Goal: Task Accomplishment & Management: Use online tool/utility

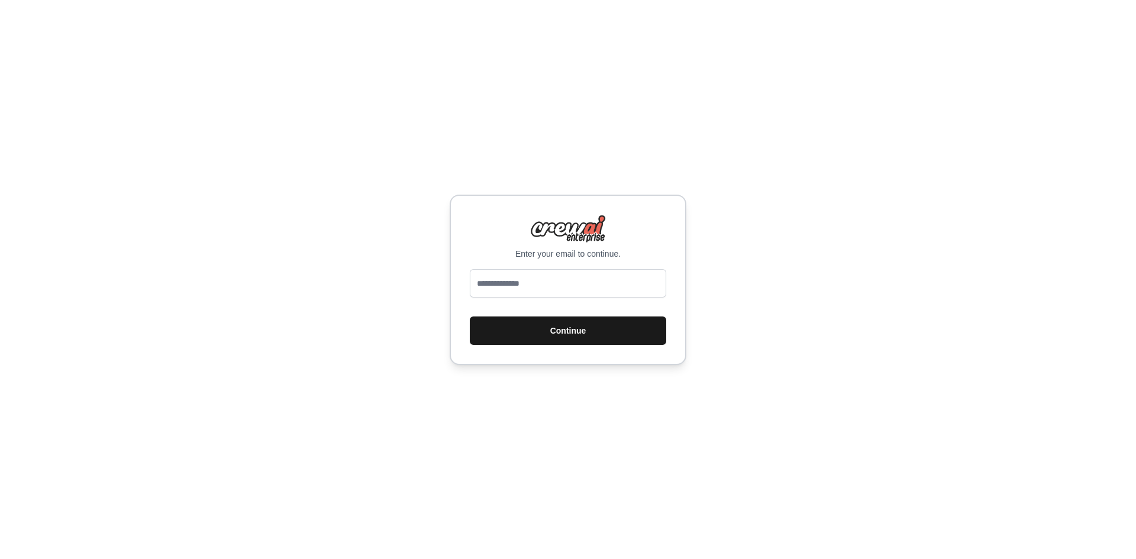
type input "**********"
click at [556, 327] on button "Continue" at bounding box center [568, 331] width 196 height 28
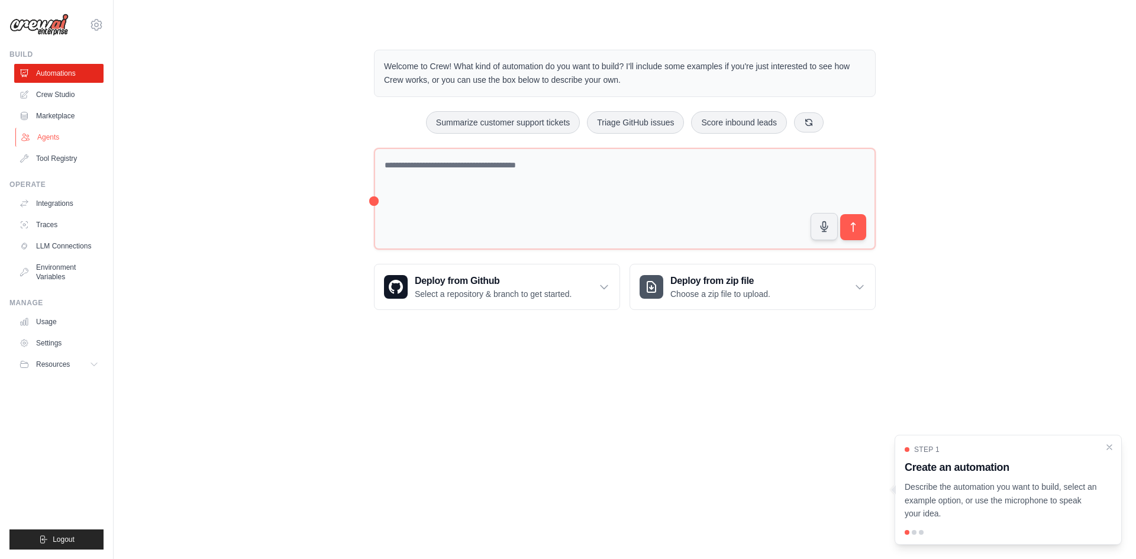
click at [76, 141] on link "Agents" at bounding box center [59, 137] width 89 height 19
click at [64, 108] on link "Marketplace" at bounding box center [59, 116] width 89 height 19
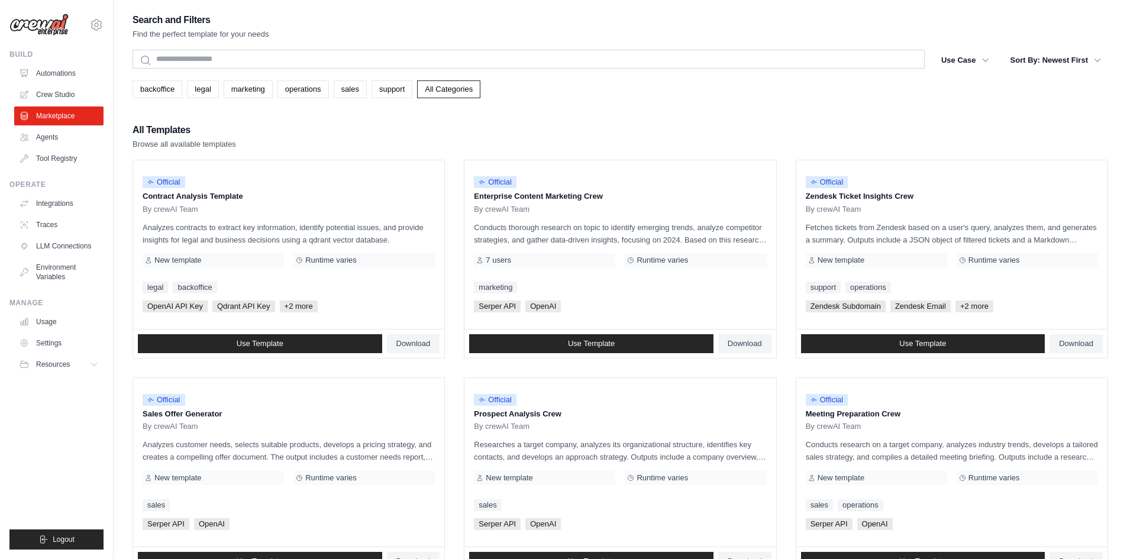
click at [66, 83] on ul "Automations Crew Studio Marketplace Agents Tool Registry" at bounding box center [58, 116] width 89 height 104
click at [60, 77] on link "Automations" at bounding box center [59, 73] width 89 height 19
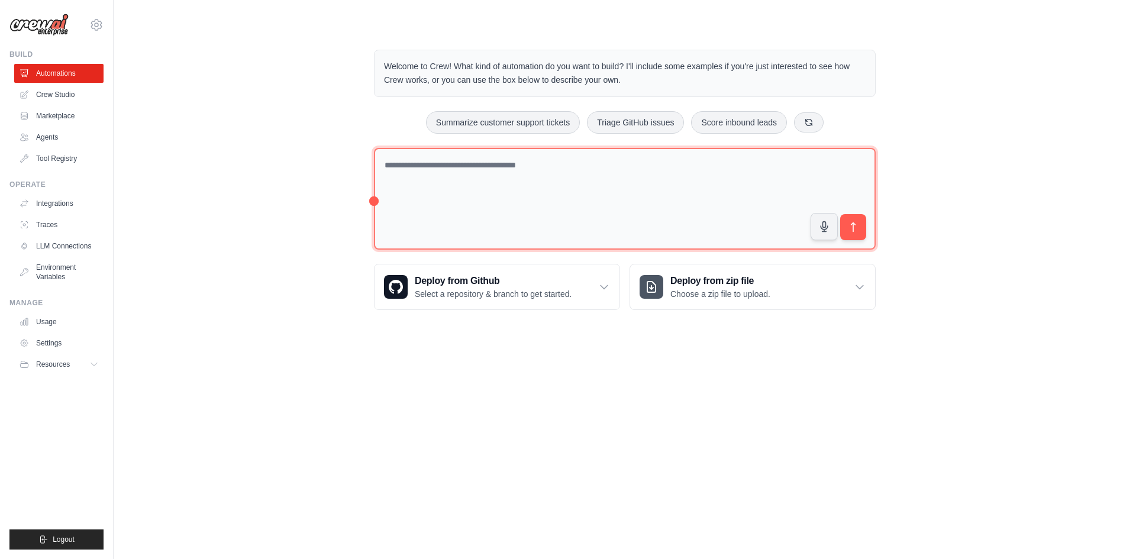
click at [678, 236] on textarea at bounding box center [625, 199] width 502 height 102
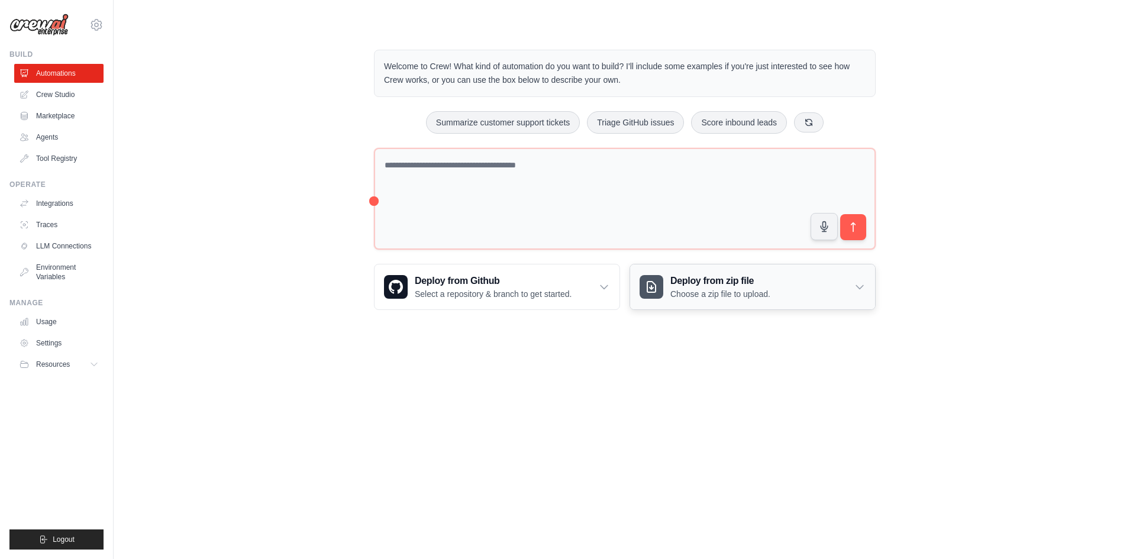
click at [699, 276] on h3 "Deploy from zip file" at bounding box center [720, 281] width 100 height 14
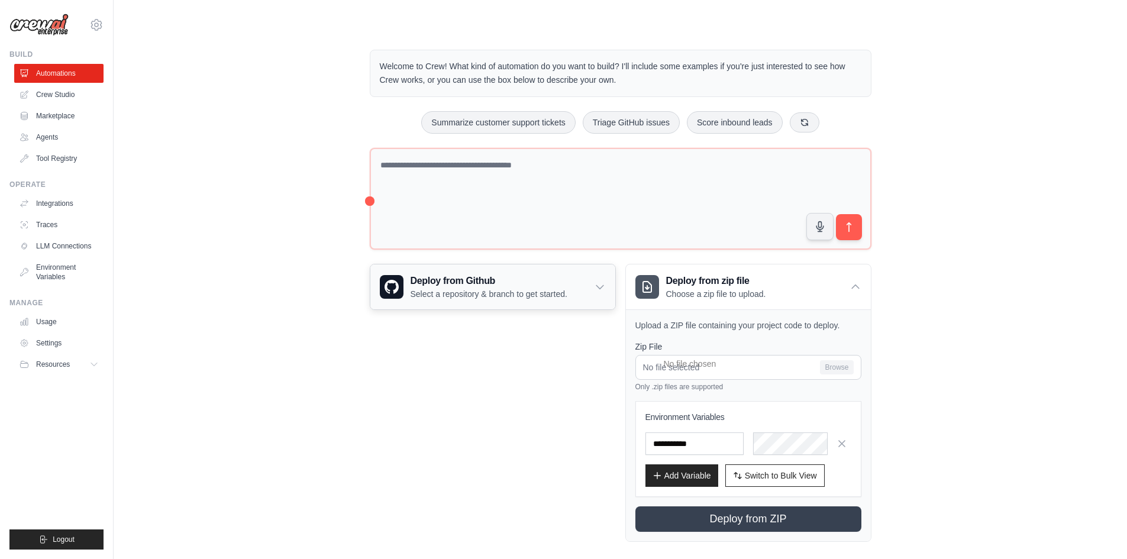
click at [602, 271] on div "Deploy from Github Select a repository & branch to get started." at bounding box center [492, 286] width 245 height 45
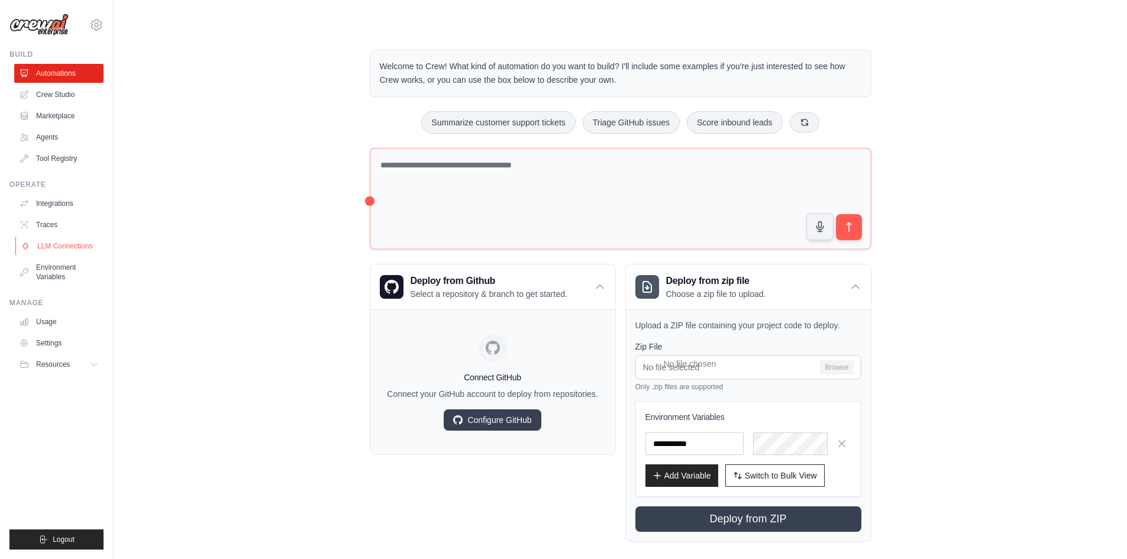
click at [91, 244] on link "LLM Connections" at bounding box center [59, 246] width 89 height 19
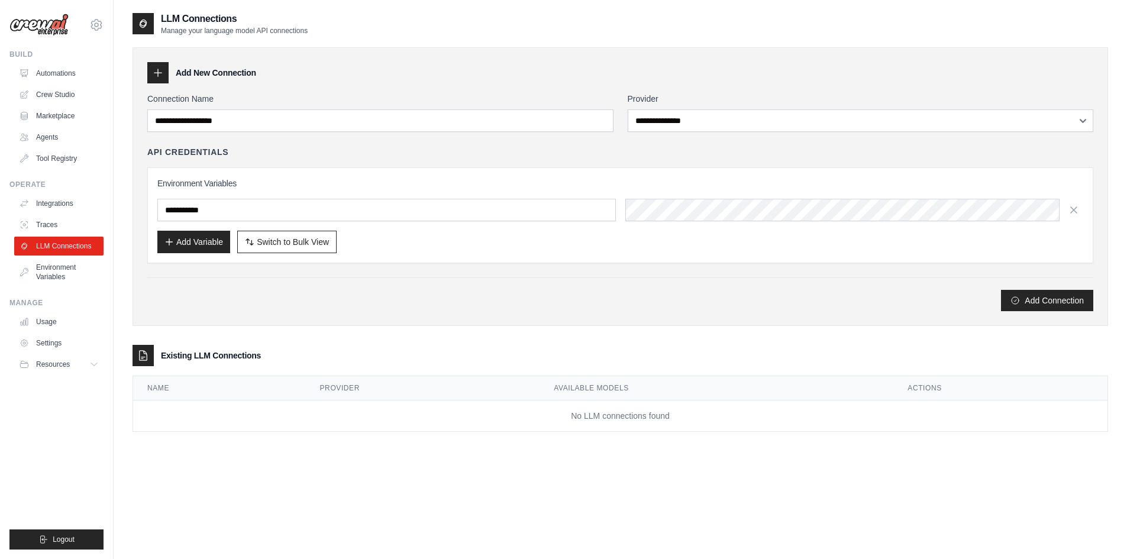
click at [46, 105] on ul "Automations Crew Studio Marketplace Agents Tool Registry" at bounding box center [58, 116] width 89 height 104
click at [44, 105] on ul "Automations Crew Studio Marketplace Agents Tool Registry" at bounding box center [58, 116] width 89 height 104
click at [38, 102] on link "Crew Studio" at bounding box center [59, 94] width 89 height 19
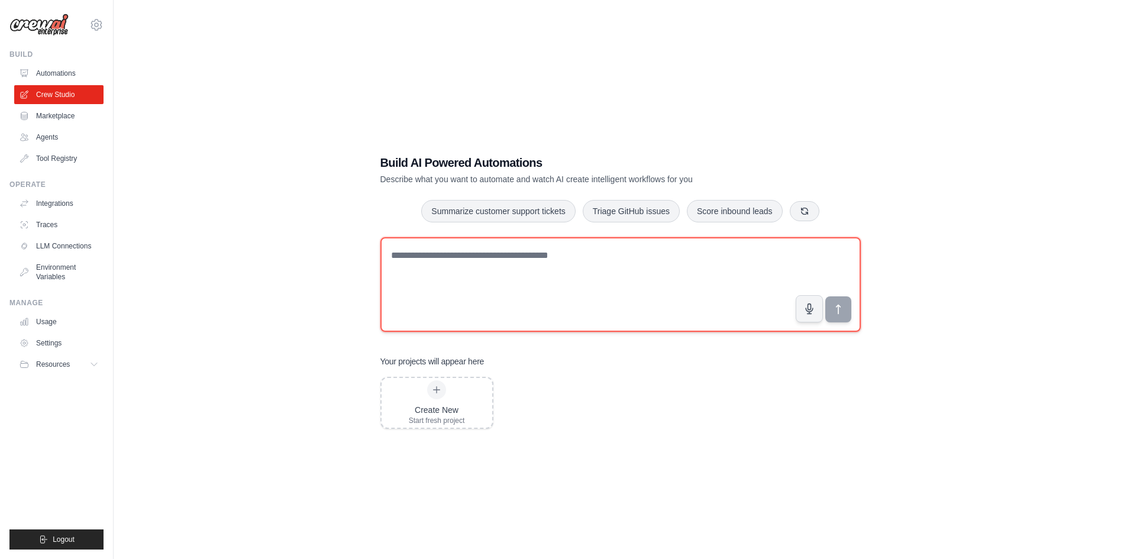
click at [509, 237] on textarea at bounding box center [620, 284] width 480 height 95
click at [524, 252] on textarea at bounding box center [620, 284] width 480 height 95
type textarea "****"
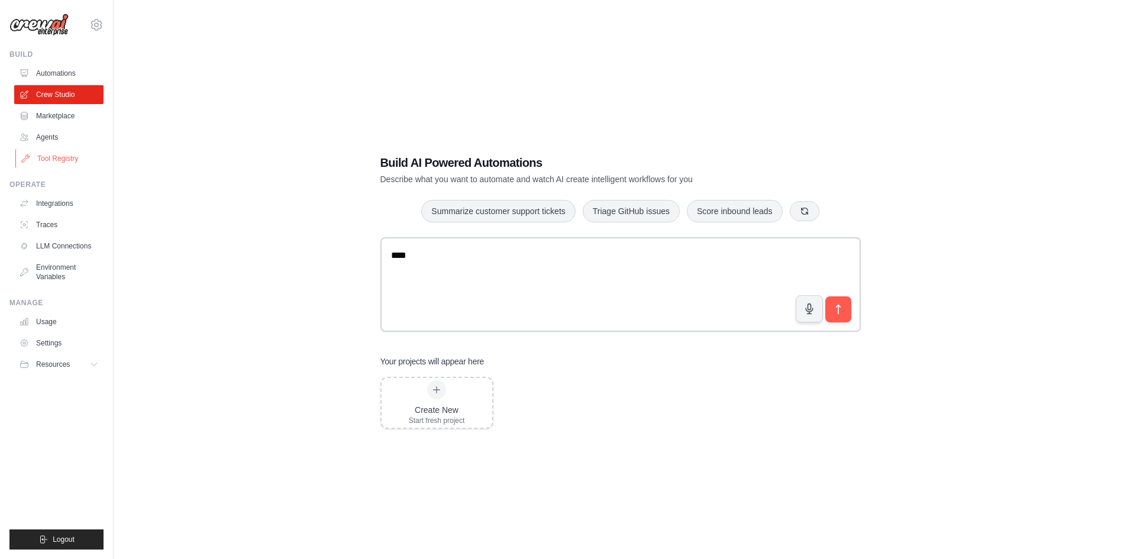
click at [79, 151] on link "Tool Registry" at bounding box center [59, 158] width 89 height 19
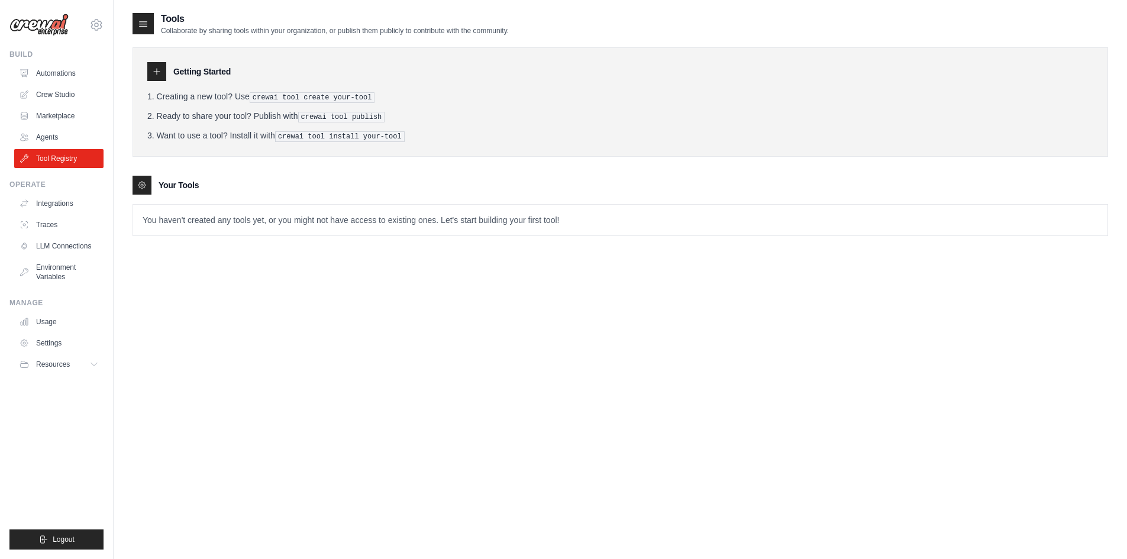
click at [162, 75] on div at bounding box center [156, 71] width 19 height 19
click at [55, 65] on link "Automations" at bounding box center [59, 73] width 89 height 19
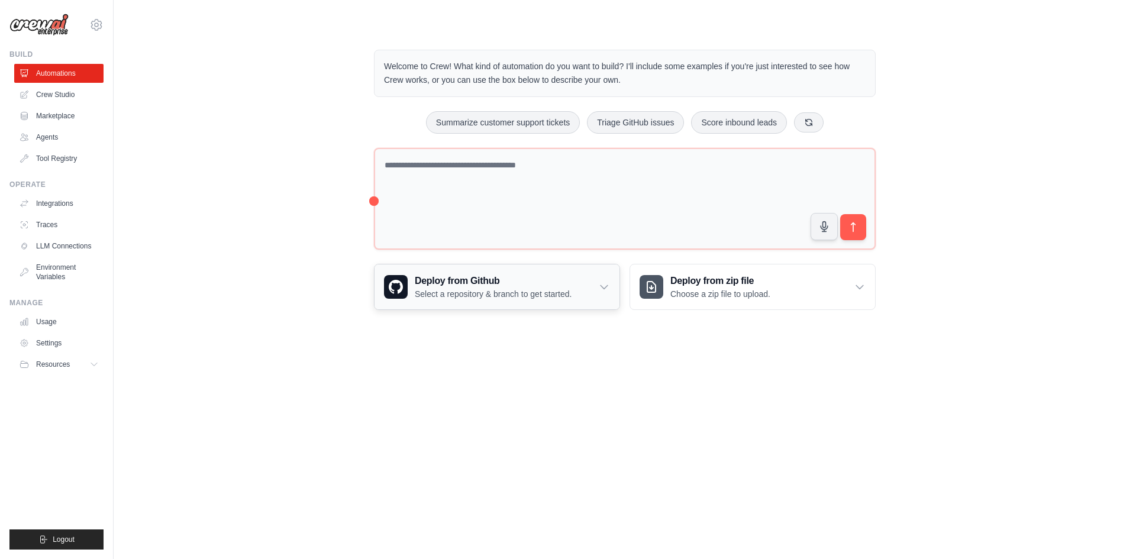
click at [410, 286] on div "Deploy from Github Select a repository & branch to get started." at bounding box center [478, 287] width 188 height 26
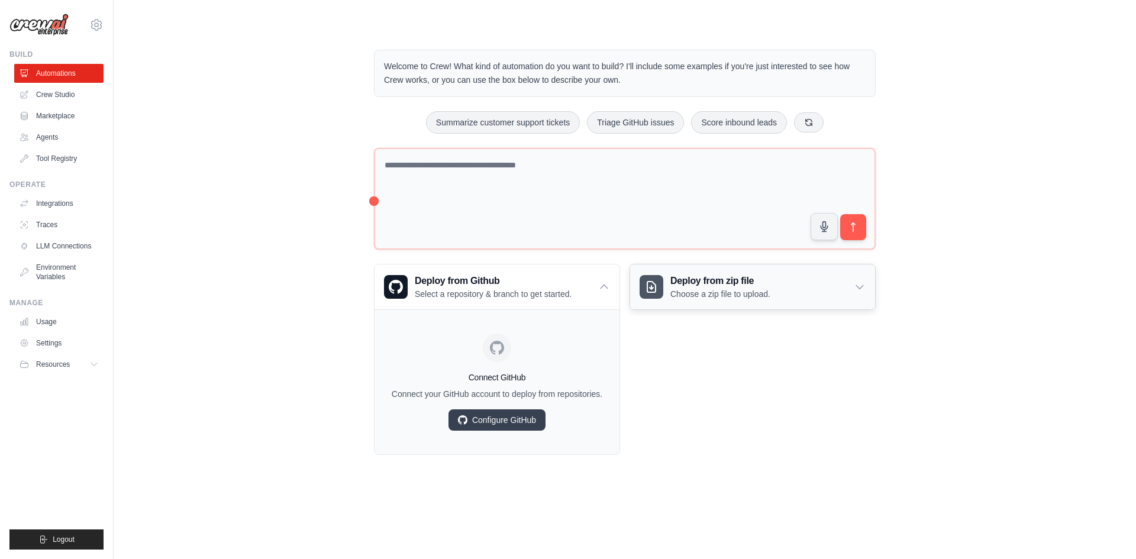
click at [704, 298] on p "Choose a zip file to upload." at bounding box center [720, 294] width 100 height 12
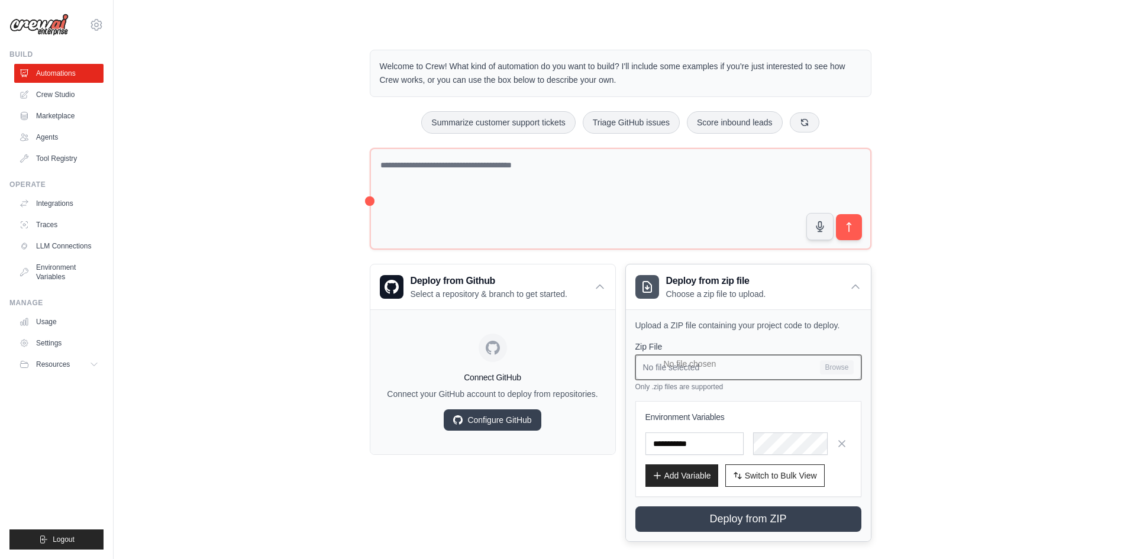
click at [753, 373] on input "No file selected Browse" at bounding box center [749, 367] width 226 height 25
click at [56, 112] on link "Marketplace" at bounding box center [59, 116] width 89 height 19
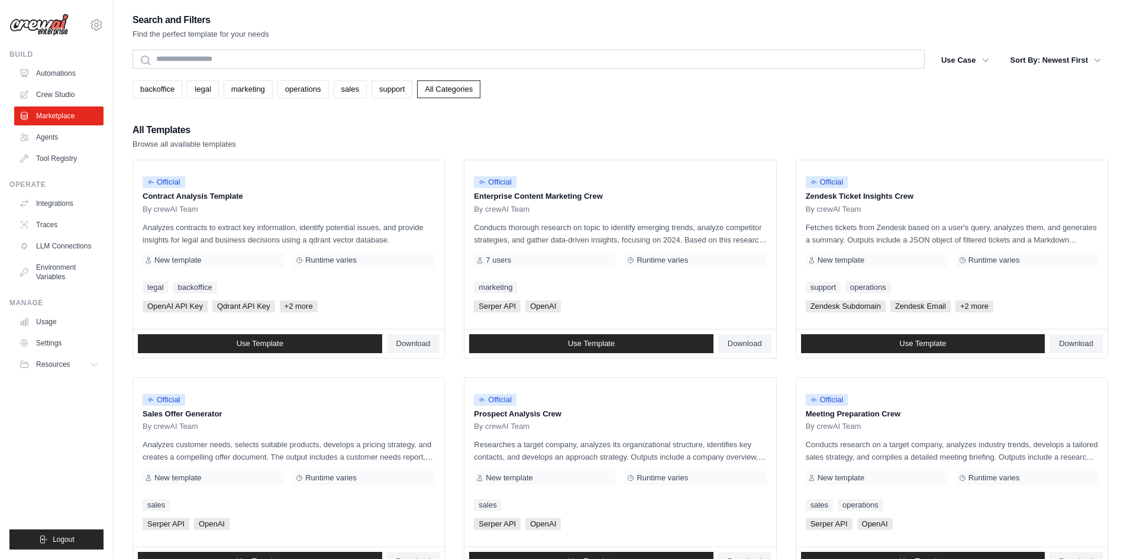
click at [60, 94] on link "Crew Studio" at bounding box center [58, 94] width 89 height 19
click at [321, 346] on link "Use Template" at bounding box center [260, 343] width 244 height 19
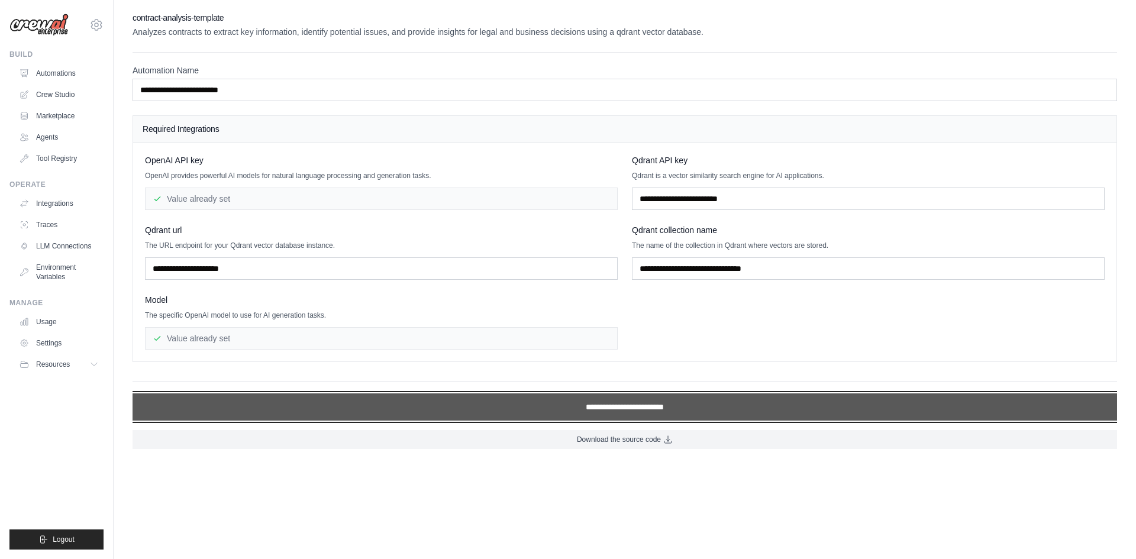
click at [599, 411] on input "**********" at bounding box center [625, 406] width 985 height 27
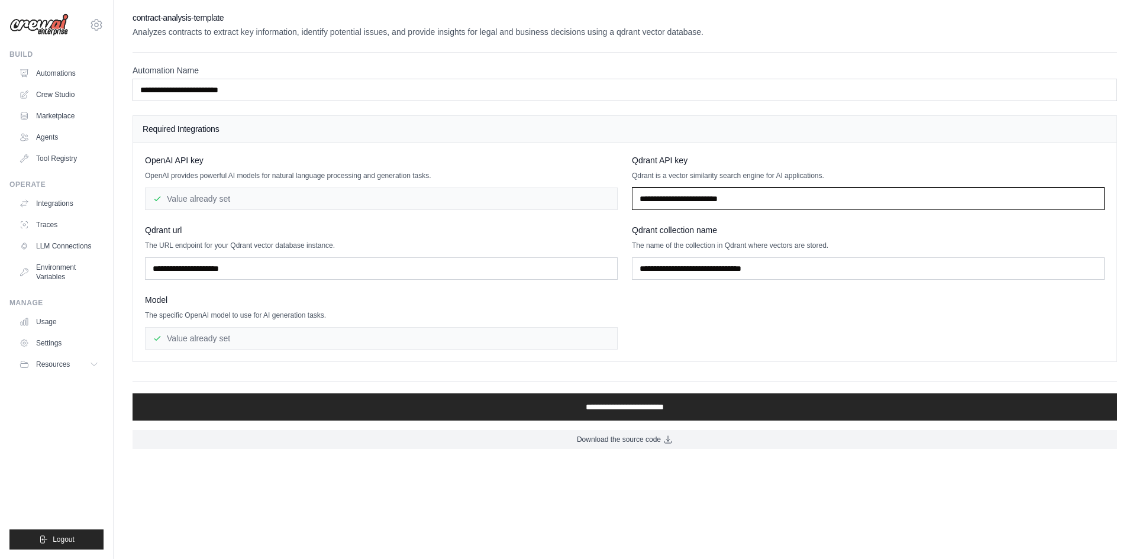
click at [778, 194] on input "text" at bounding box center [868, 199] width 473 height 22
click at [66, 91] on link "Crew Studio" at bounding box center [59, 94] width 89 height 19
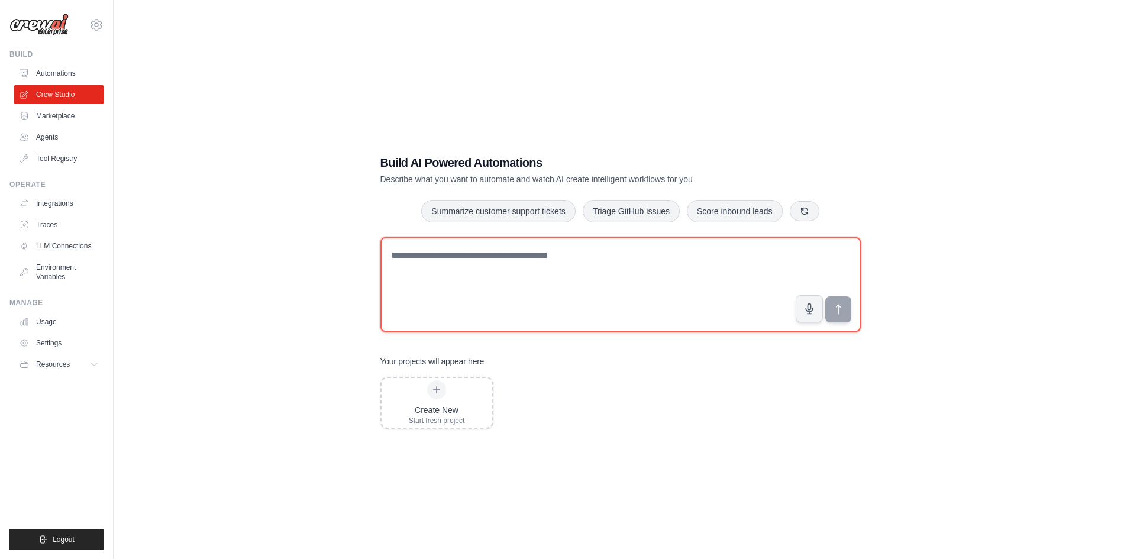
click at [476, 261] on textarea at bounding box center [620, 284] width 480 height 95
type textarea "*"
type textarea "**********"
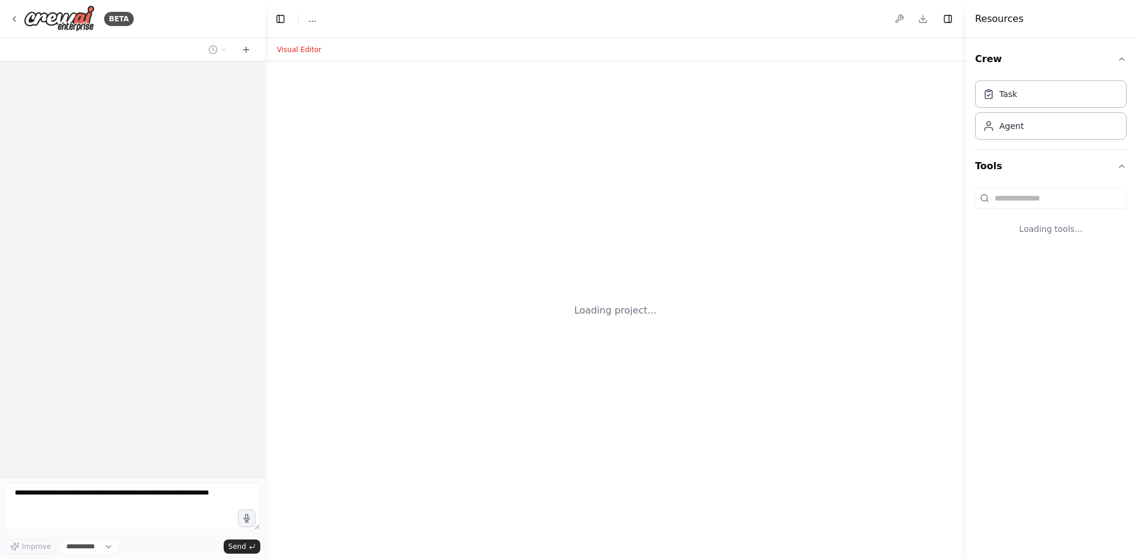
select select "****"
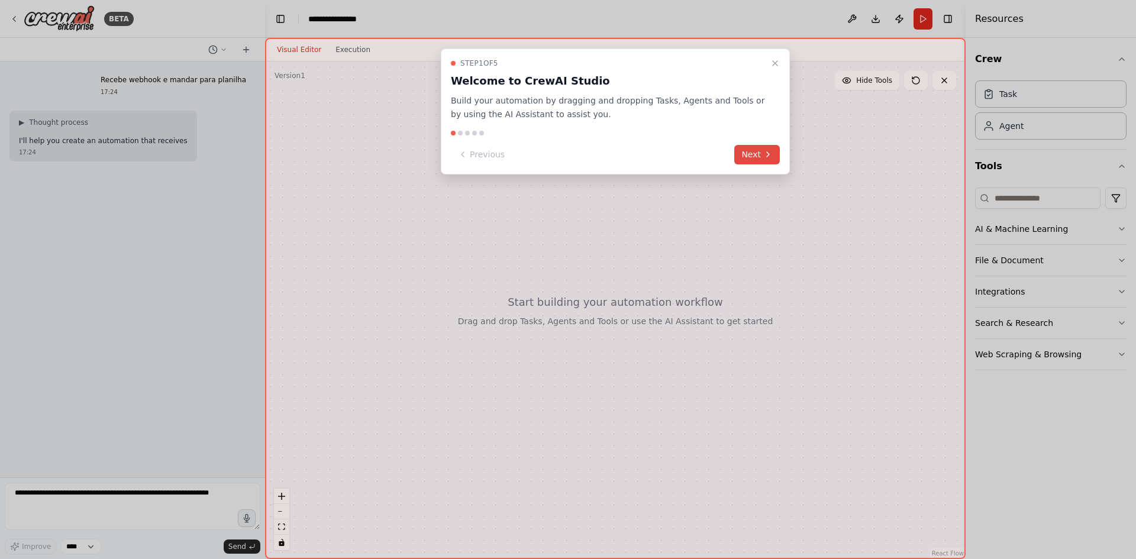
click at [739, 152] on button "Next" at bounding box center [757, 155] width 46 height 20
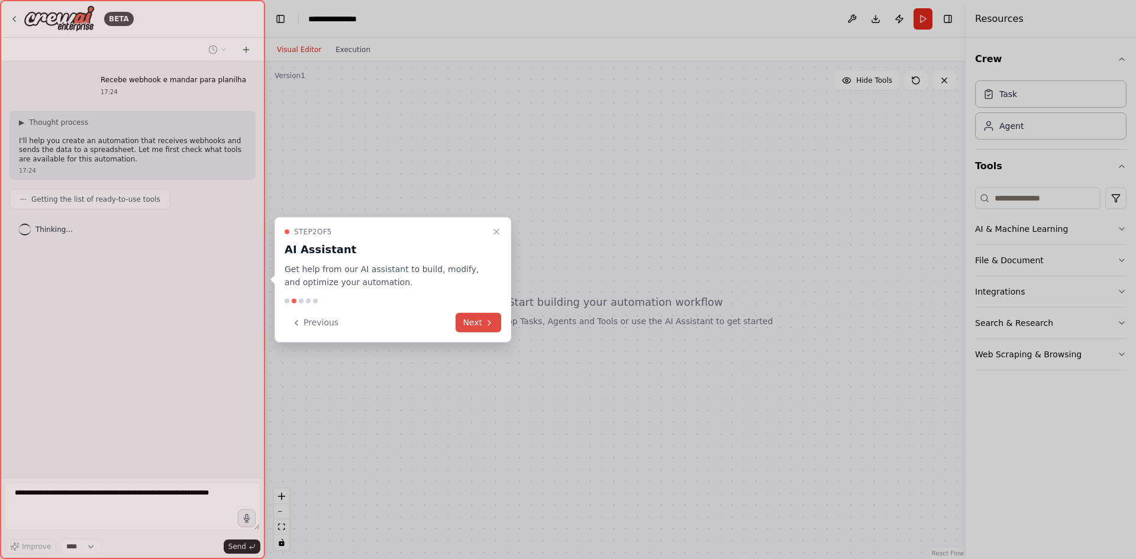
click at [491, 330] on button "Next" at bounding box center [479, 323] width 46 height 20
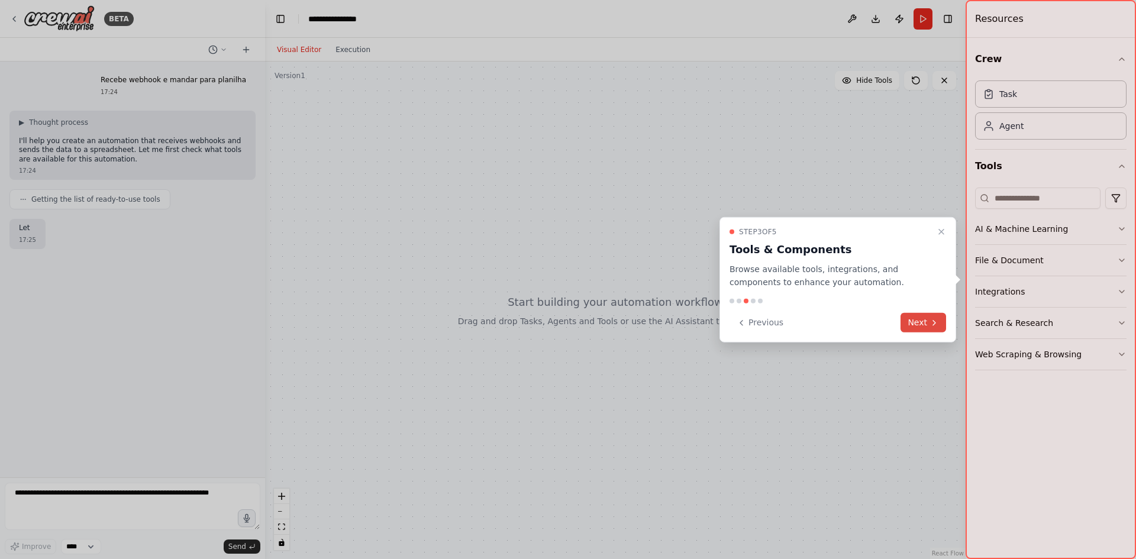
click at [921, 322] on button "Next" at bounding box center [924, 323] width 46 height 20
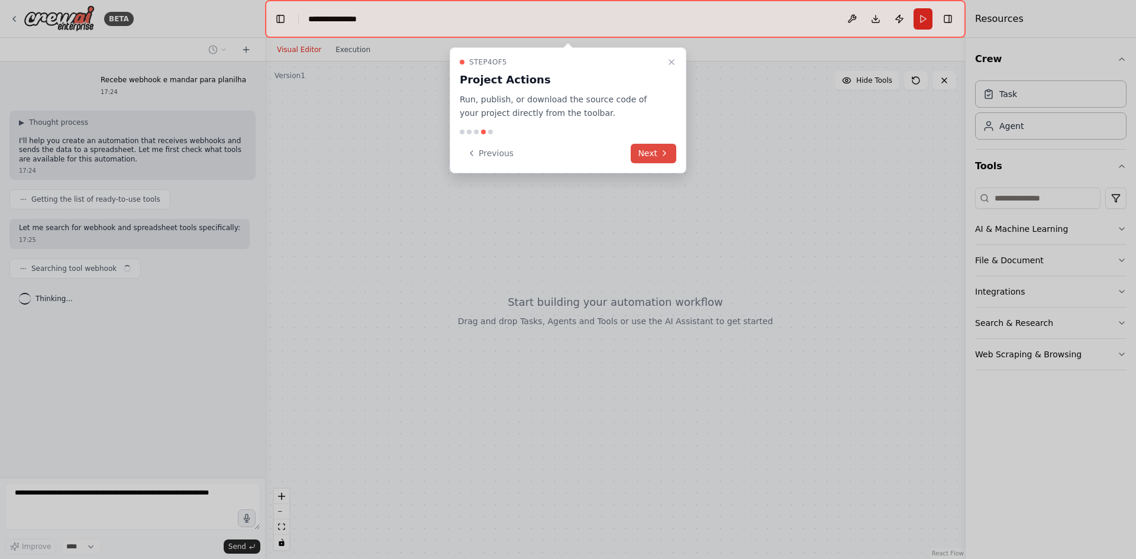
click at [641, 150] on button "Next" at bounding box center [654, 154] width 46 height 20
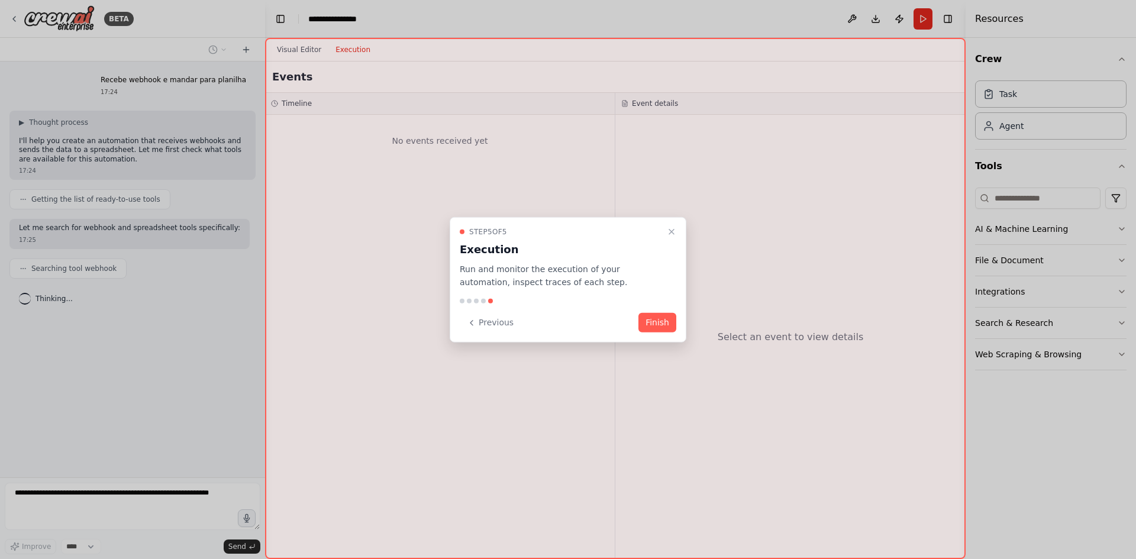
drag, startPoint x: 665, startPoint y: 317, endPoint x: 662, endPoint y: 310, distance: 7.7
click at [666, 318] on button "Finish" at bounding box center [657, 323] width 38 height 20
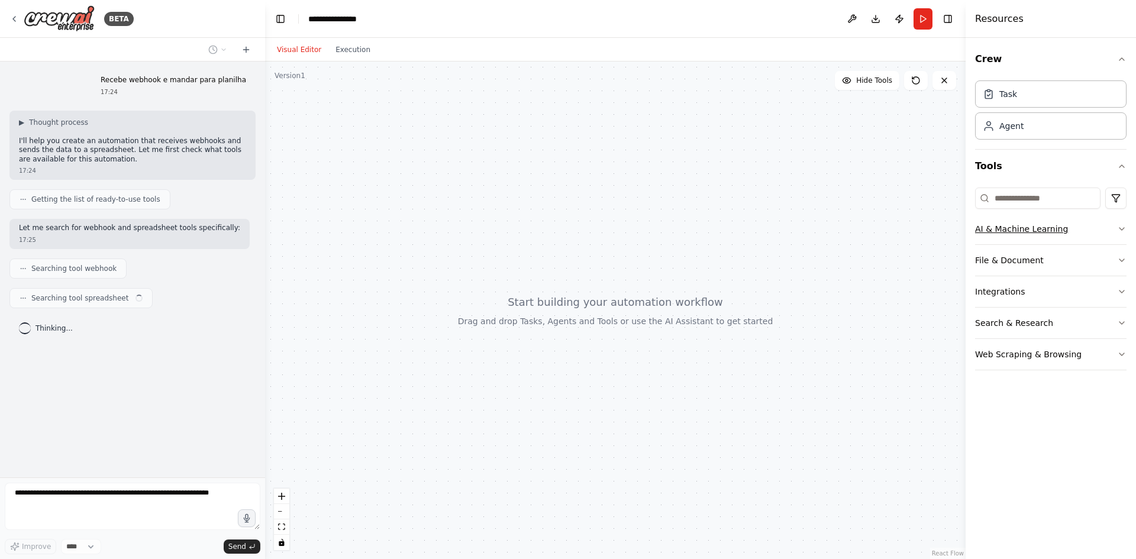
click at [1046, 230] on button "AI & Machine Learning" at bounding box center [1050, 229] width 151 height 31
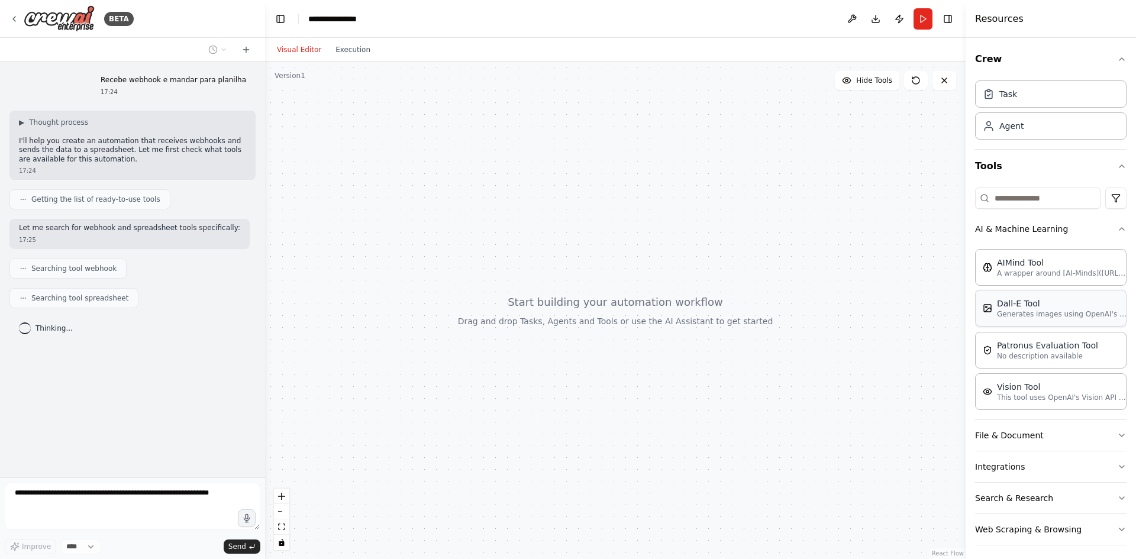
scroll to position [5, 0]
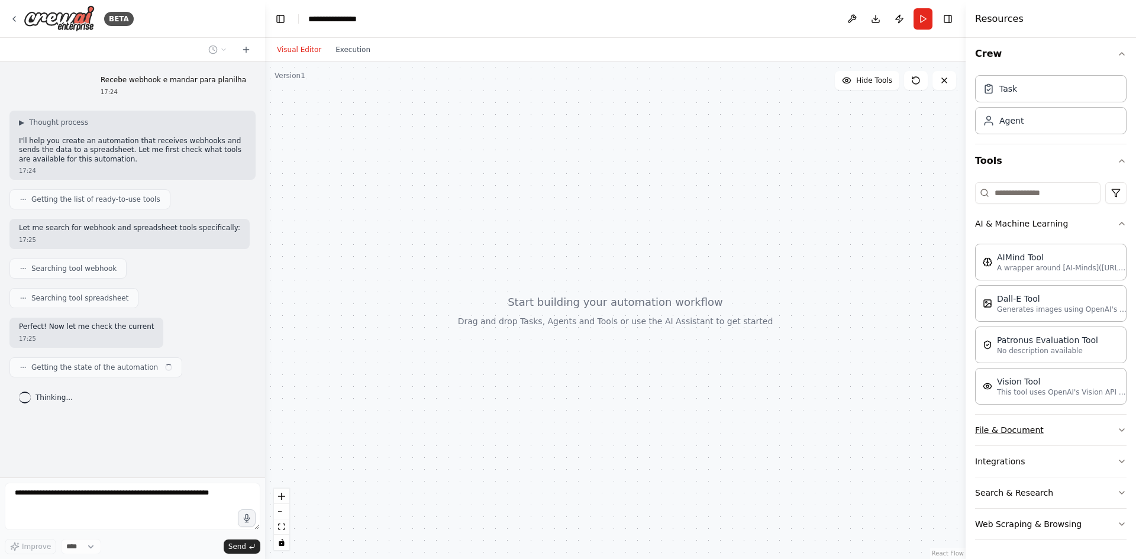
click at [1053, 435] on button "File & Document" at bounding box center [1050, 430] width 151 height 31
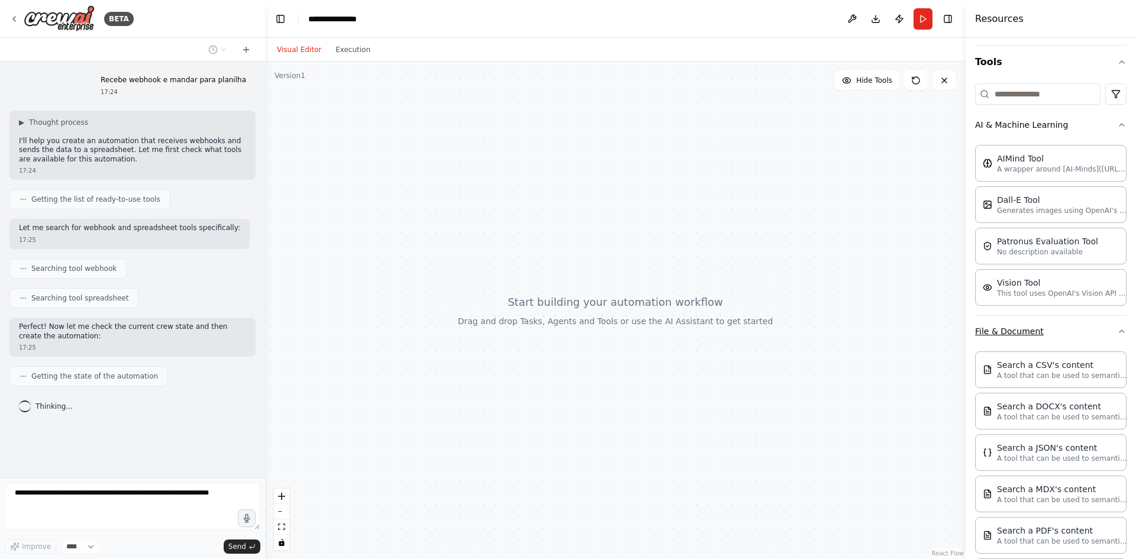
scroll to position [301, 0]
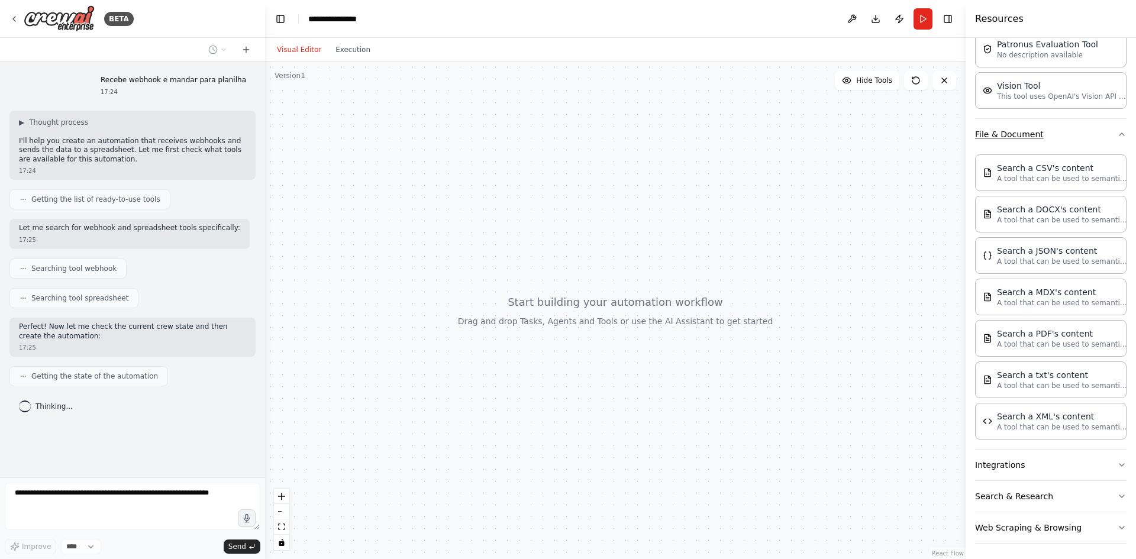
click at [1082, 143] on button "File & Document" at bounding box center [1050, 134] width 151 height 31
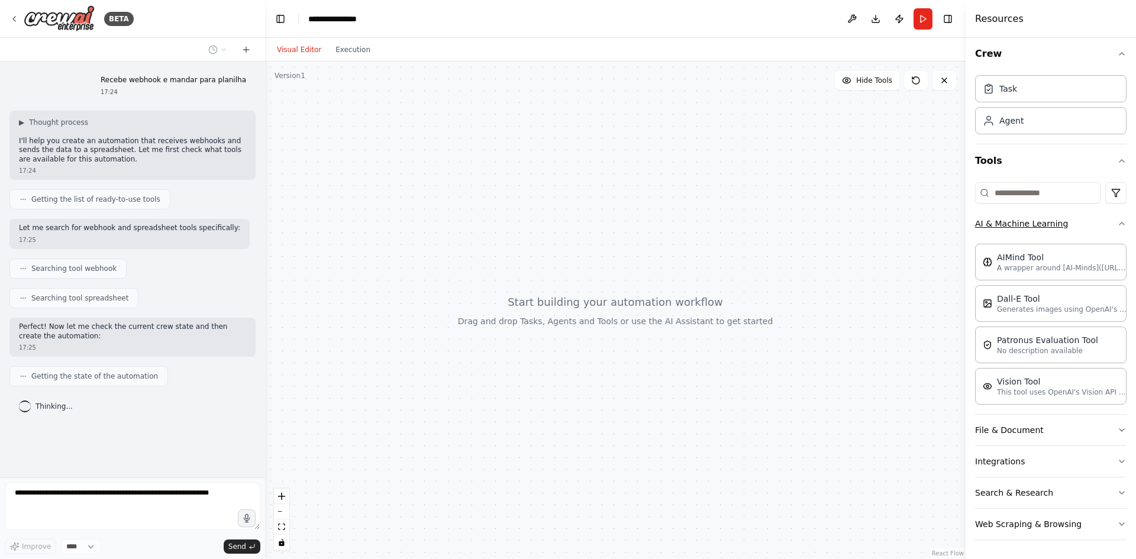
click at [1066, 235] on button "AI & Machine Learning" at bounding box center [1050, 223] width 151 height 31
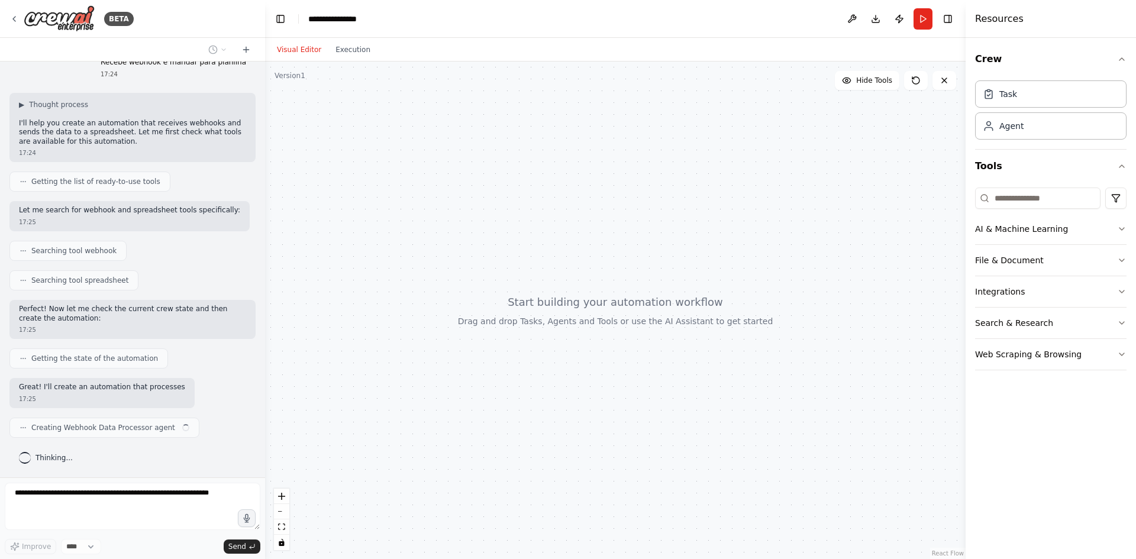
scroll to position [27, 0]
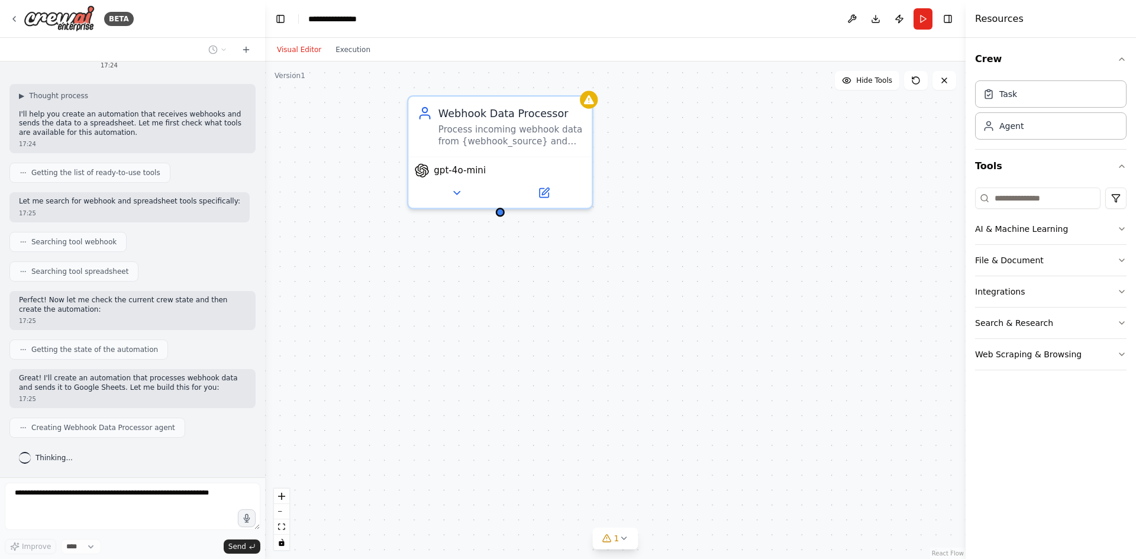
drag, startPoint x: 462, startPoint y: 294, endPoint x: 608, endPoint y: 321, distance: 149.2
click at [488, 141] on div "Process incoming webhook data from {webhook_source} and prepare it for storage …" at bounding box center [510, 133] width 144 height 24
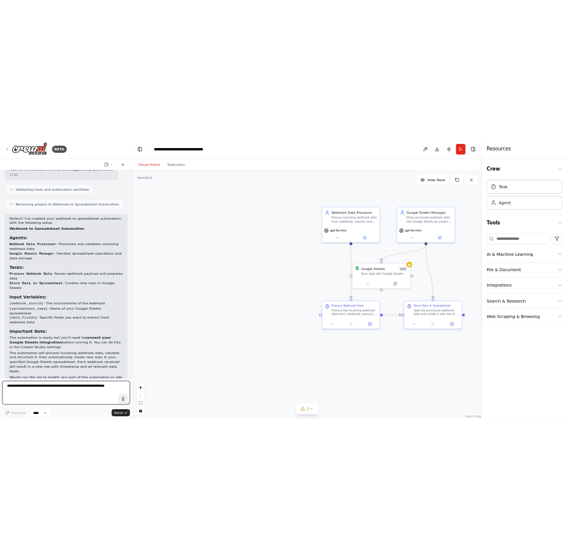
scroll to position [571, 0]
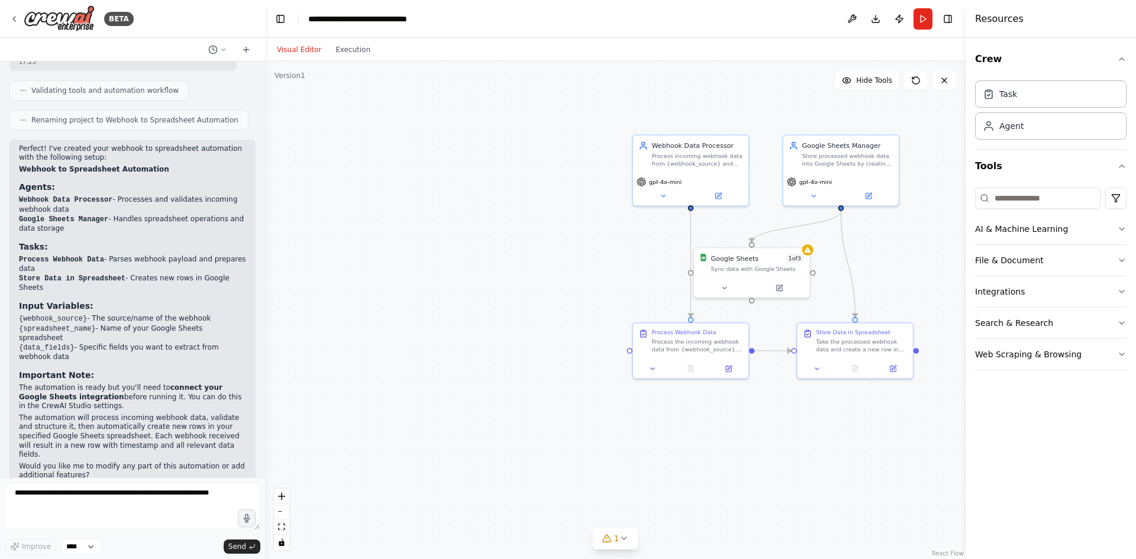
drag, startPoint x: 788, startPoint y: 434, endPoint x: 727, endPoint y: 434, distance: 60.9
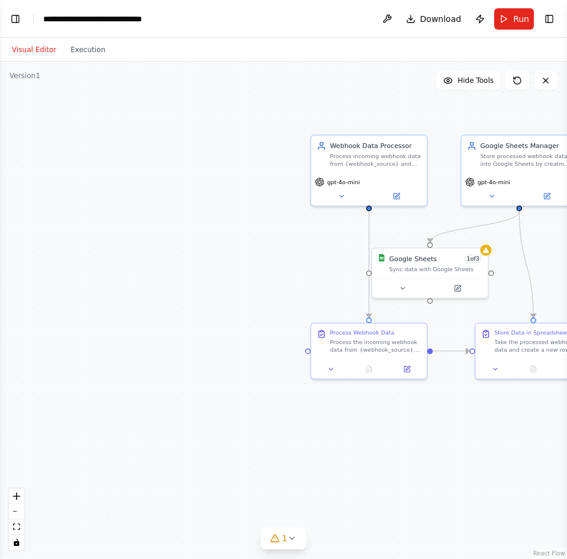
drag, startPoint x: 264, startPoint y: 312, endPoint x: 135, endPoint y: 289, distance: 130.9
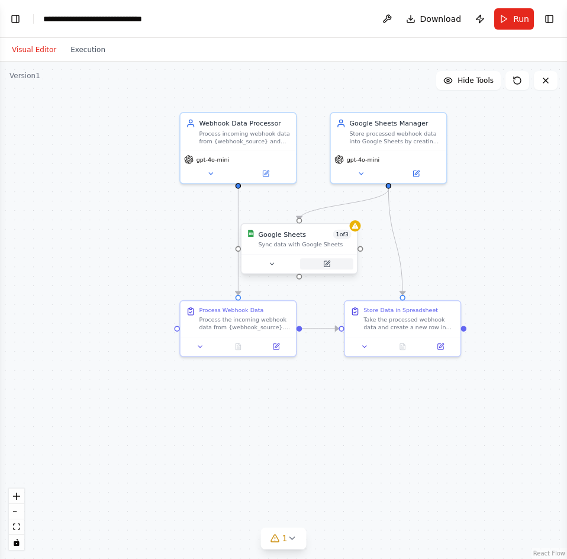
click at [323, 263] on icon at bounding box center [327, 264] width 8 height 8
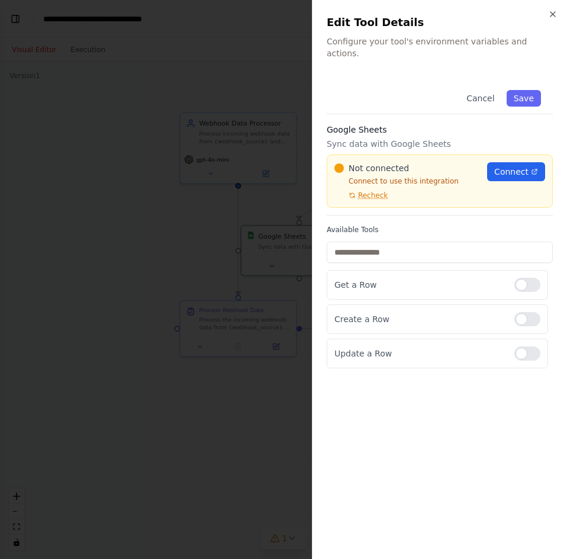
click at [129, 199] on div at bounding box center [283, 279] width 567 height 559
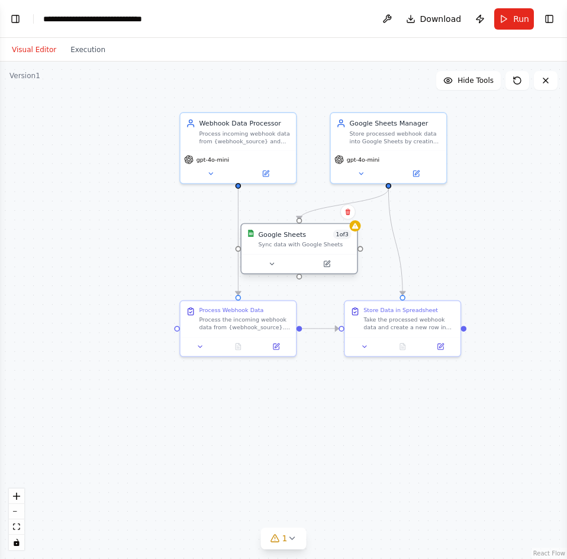
click at [272, 238] on div "Google Sheets" at bounding box center [283, 234] width 48 height 9
click at [328, 272] on div at bounding box center [298, 264] width 115 height 20
click at [328, 266] on icon at bounding box center [327, 264] width 6 height 6
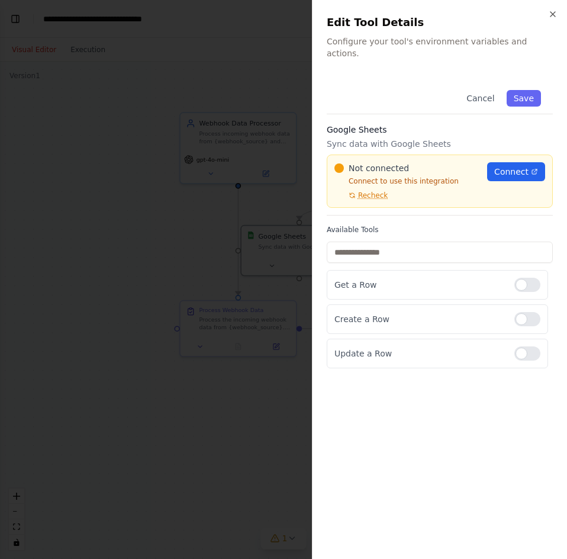
click at [168, 233] on div at bounding box center [283, 279] width 567 height 559
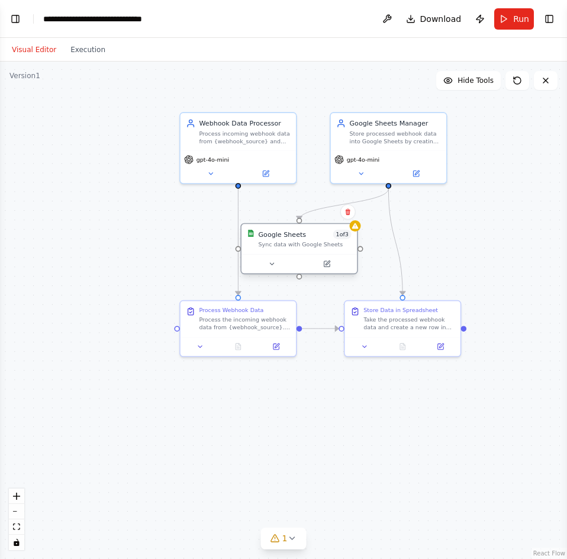
click at [312, 247] on div "Sync data with Google Sheets" at bounding box center [305, 245] width 93 height 8
click at [227, 328] on div "Process the incoming webhook data from {webhook_source}. Parse the webhook payl…" at bounding box center [244, 321] width 91 height 15
click at [285, 353] on div at bounding box center [237, 345] width 115 height 20
click at [282, 349] on button at bounding box center [276, 344] width 33 height 11
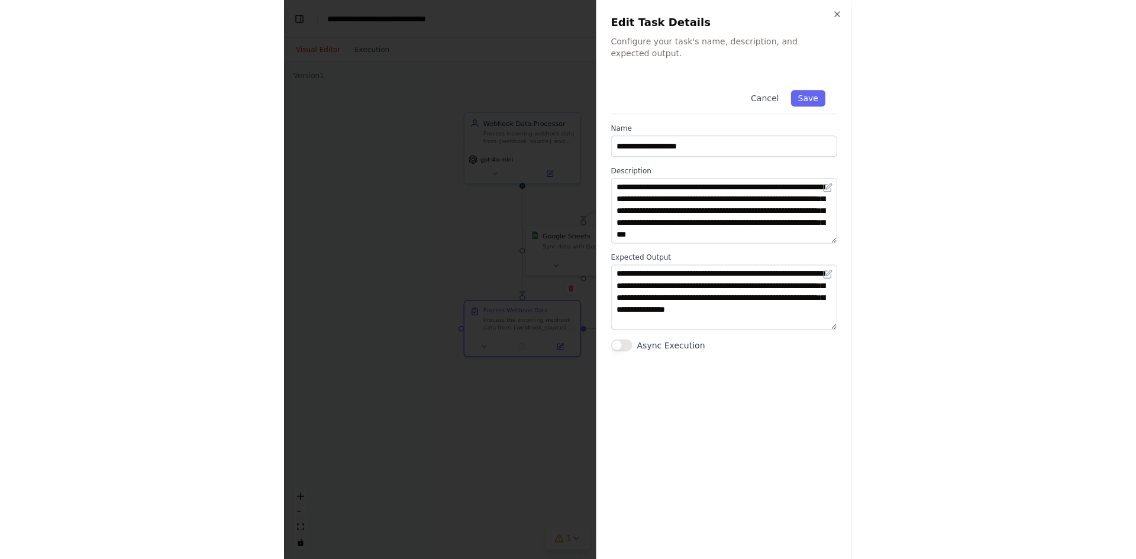
scroll to position [12, 0]
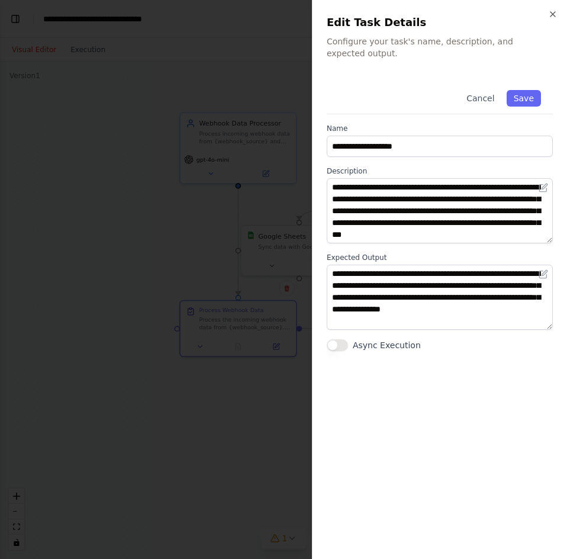
click at [172, 230] on div at bounding box center [283, 279] width 567 height 559
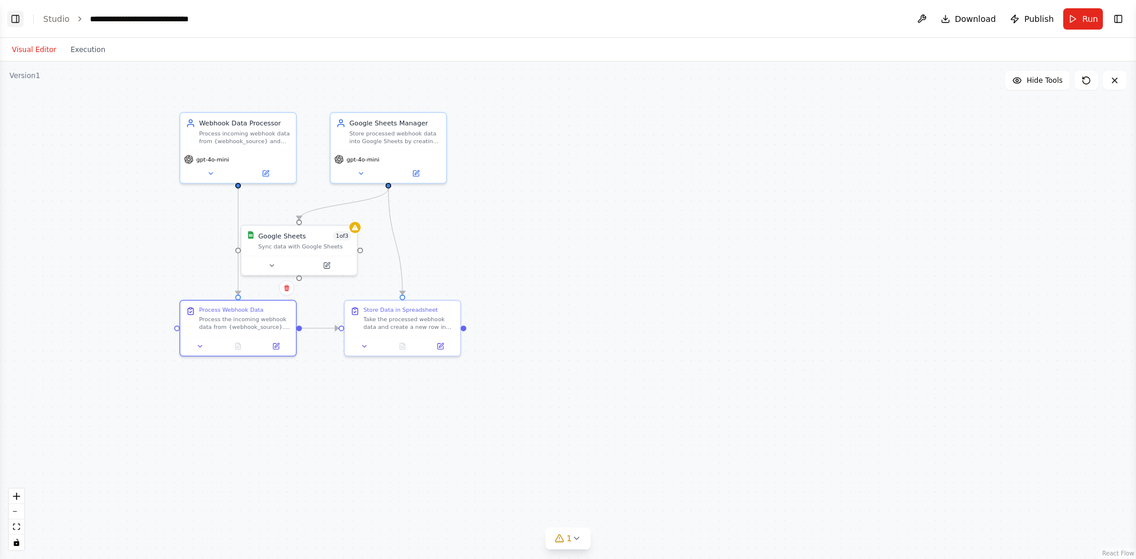
click at [8, 25] on button "Toggle Left Sidebar" at bounding box center [15, 19] width 17 height 17
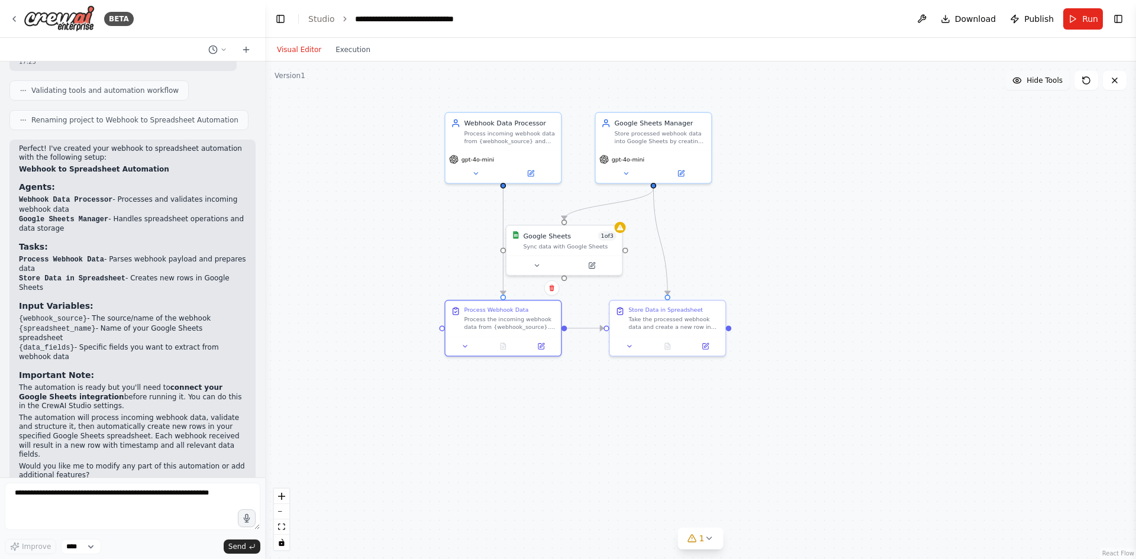
click at [1065, 85] on button "Hide Tools" at bounding box center [1037, 80] width 64 height 19
click at [1065, 85] on button "Show Tools" at bounding box center [1035, 80] width 67 height 19
click at [352, 53] on button "Execution" at bounding box center [352, 50] width 49 height 14
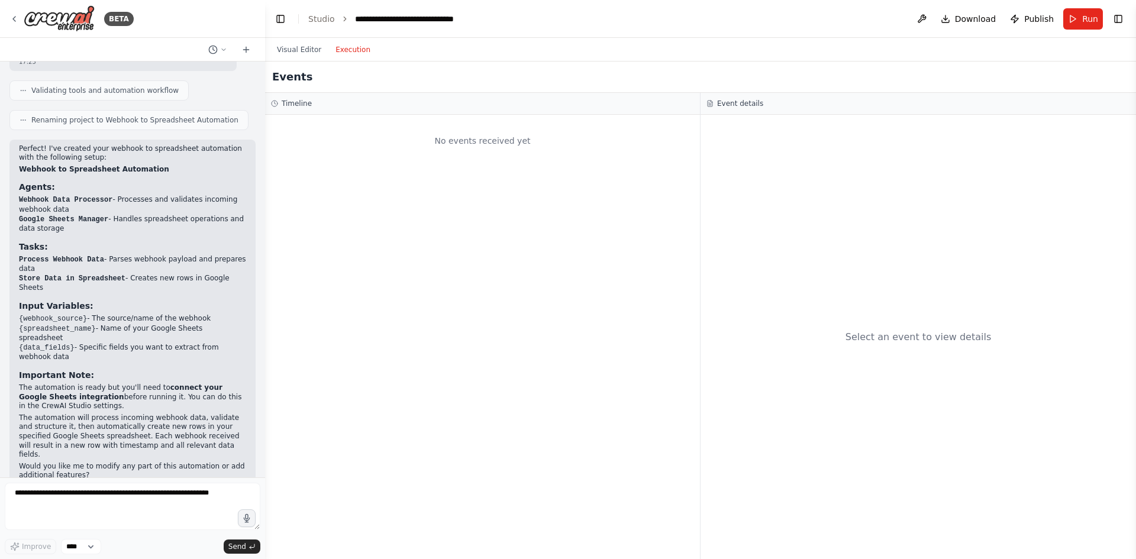
click at [356, 43] on button "Execution" at bounding box center [352, 50] width 49 height 14
click at [298, 40] on div "Visual Editor Execution" at bounding box center [324, 50] width 108 height 24
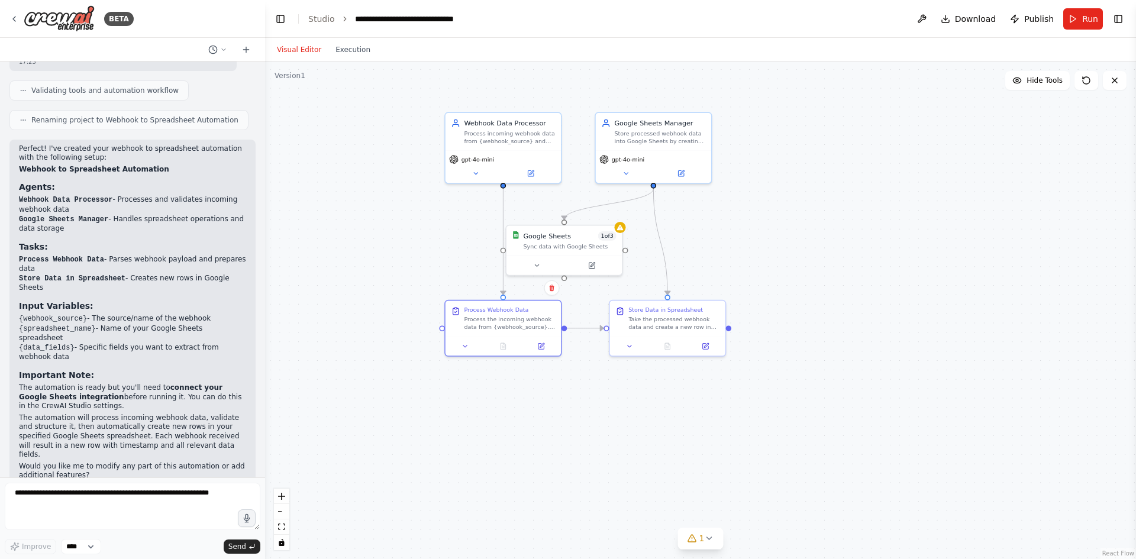
click at [302, 49] on button "Visual Editor" at bounding box center [299, 50] width 59 height 14
click at [692, 542] on icon at bounding box center [692, 538] width 8 height 7
click at [821, 509] on button at bounding box center [831, 508] width 20 height 14
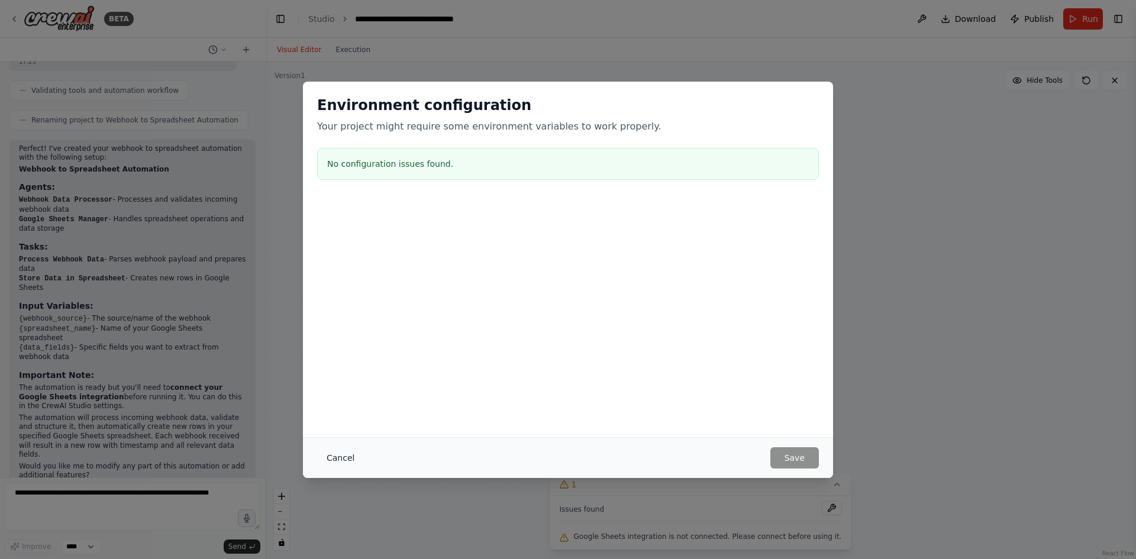
click at [338, 458] on button "Cancel" at bounding box center [340, 457] width 47 height 21
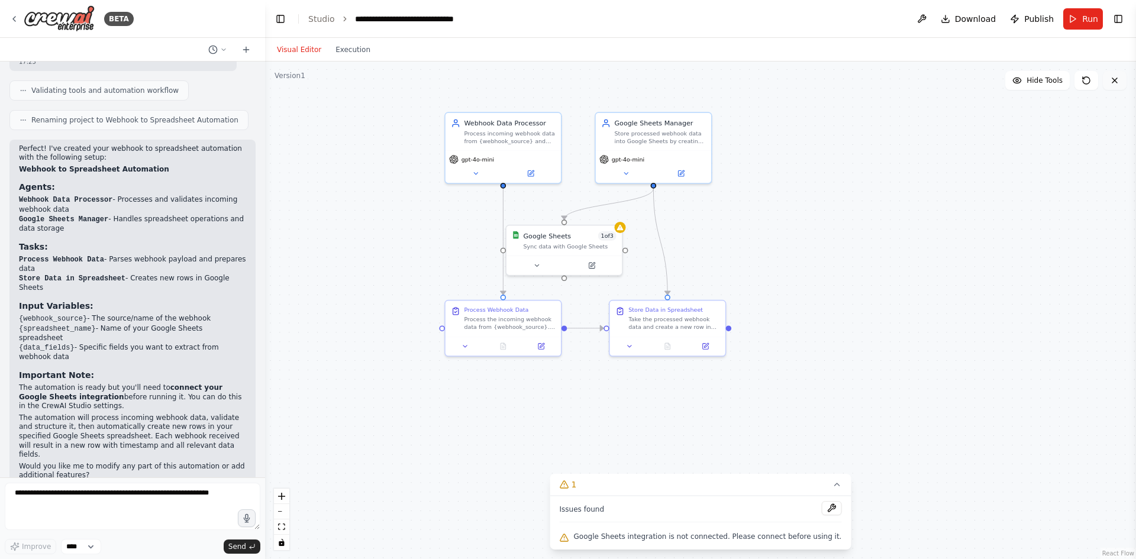
click at [1110, 89] on button at bounding box center [1115, 80] width 24 height 19
click at [1053, 86] on button "Hide Tools" at bounding box center [1037, 80] width 64 height 19
click at [1053, 86] on button "Show Tools" at bounding box center [1035, 80] width 67 height 19
drag, startPoint x: 587, startPoint y: 262, endPoint x: 628, endPoint y: 256, distance: 41.3
click at [627, 258] on button at bounding box center [615, 263] width 53 height 11
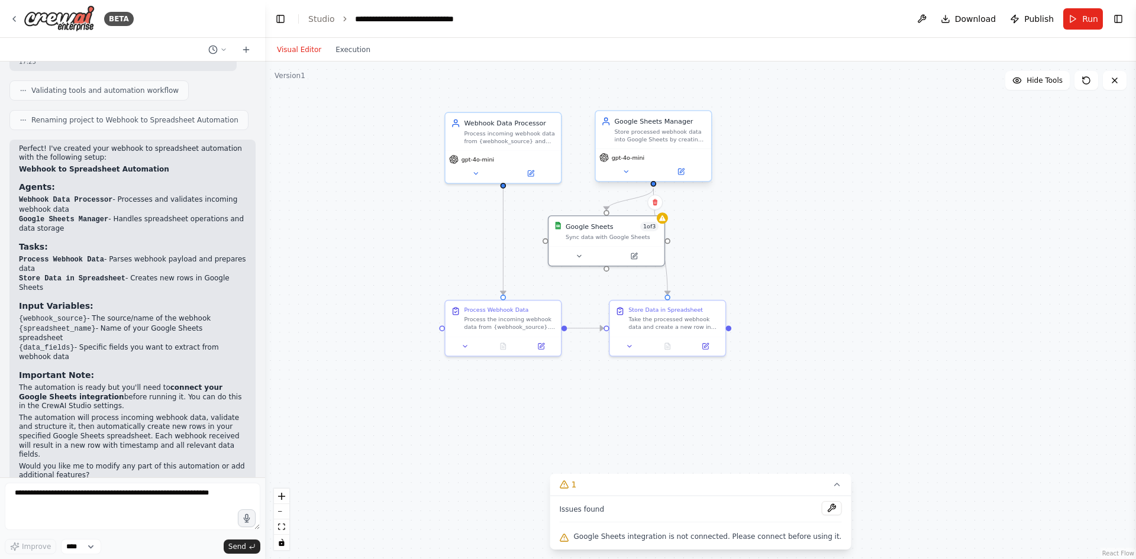
click at [649, 126] on div "Google Sheets Manager" at bounding box center [659, 121] width 91 height 9
click at [493, 154] on div "gpt-4o-mini" at bounding box center [503, 157] width 108 height 9
click at [496, 162] on div "gpt-4o-mini" at bounding box center [503, 157] width 108 height 9
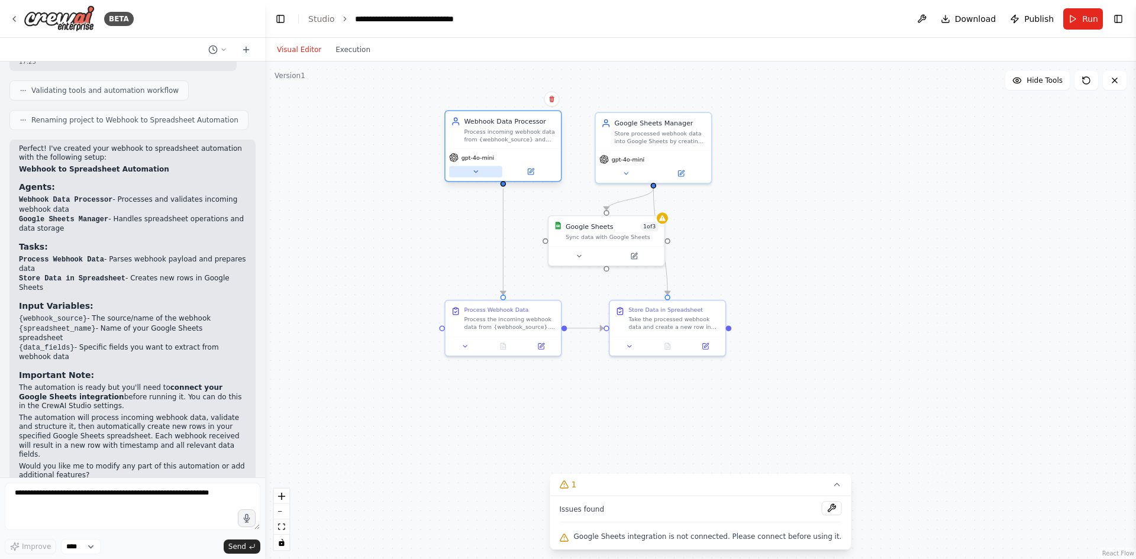
click at [472, 178] on div "gpt-4o-mini" at bounding box center [503, 165] width 115 height 33
click at [472, 172] on icon at bounding box center [476, 172] width 8 height 8
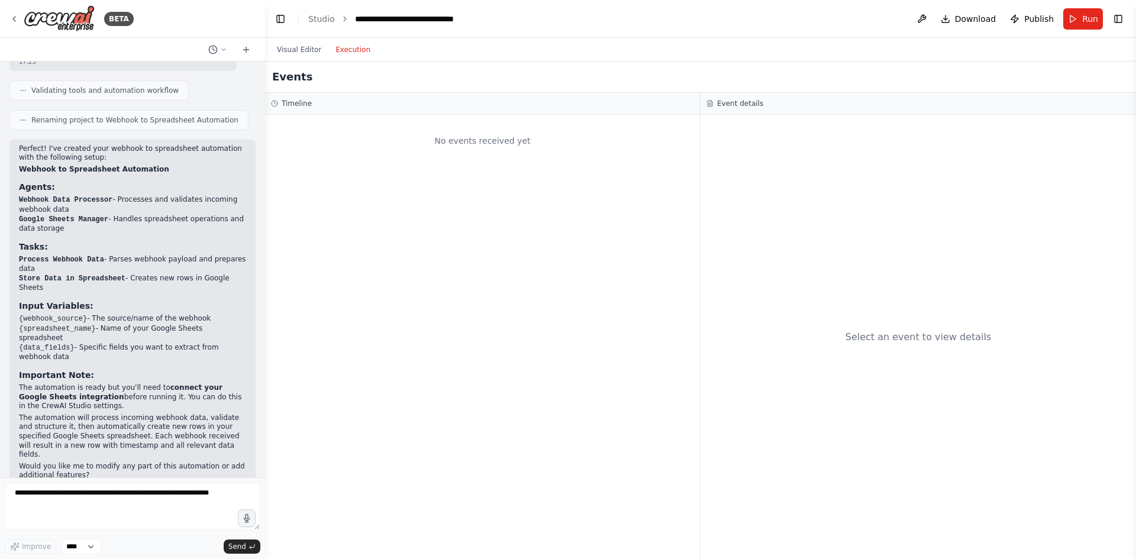
click at [349, 55] on button "Execution" at bounding box center [352, 50] width 49 height 14
click at [307, 49] on button "Visual Editor" at bounding box center [299, 50] width 59 height 14
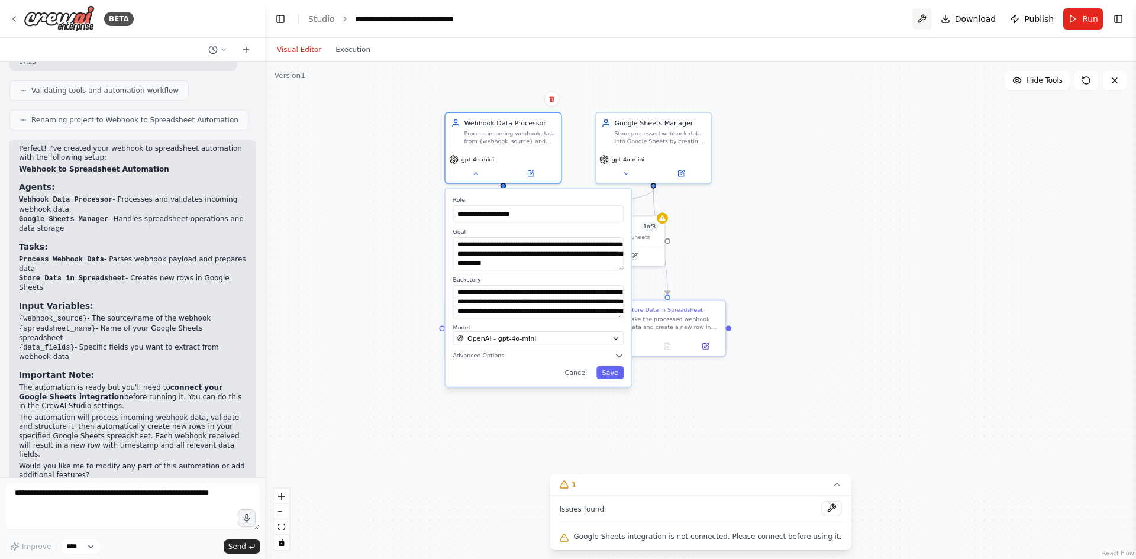
click at [926, 20] on button at bounding box center [921, 18] width 19 height 21
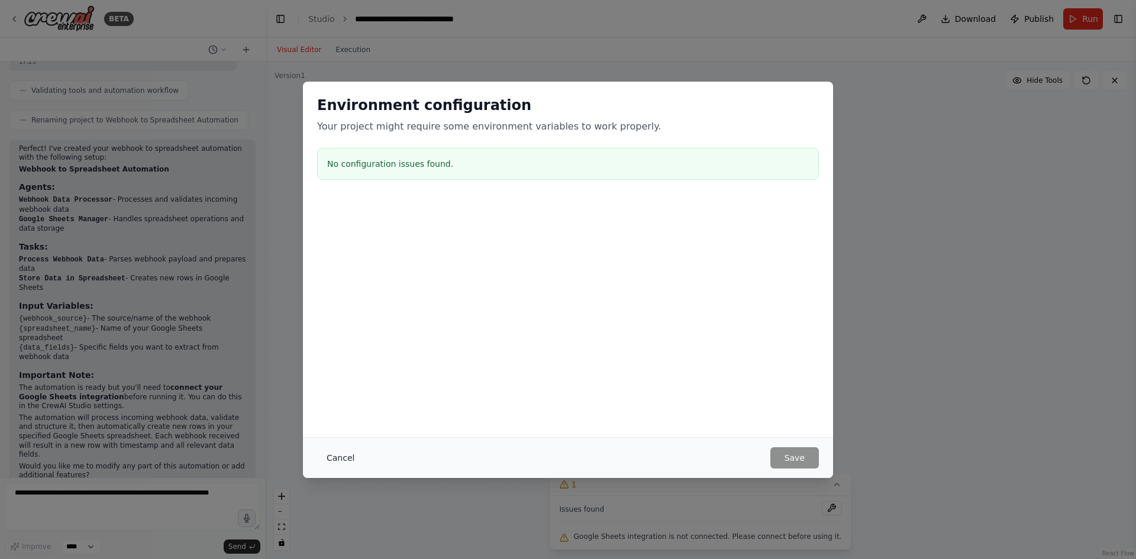
click at [340, 467] on button "Cancel" at bounding box center [340, 457] width 47 height 21
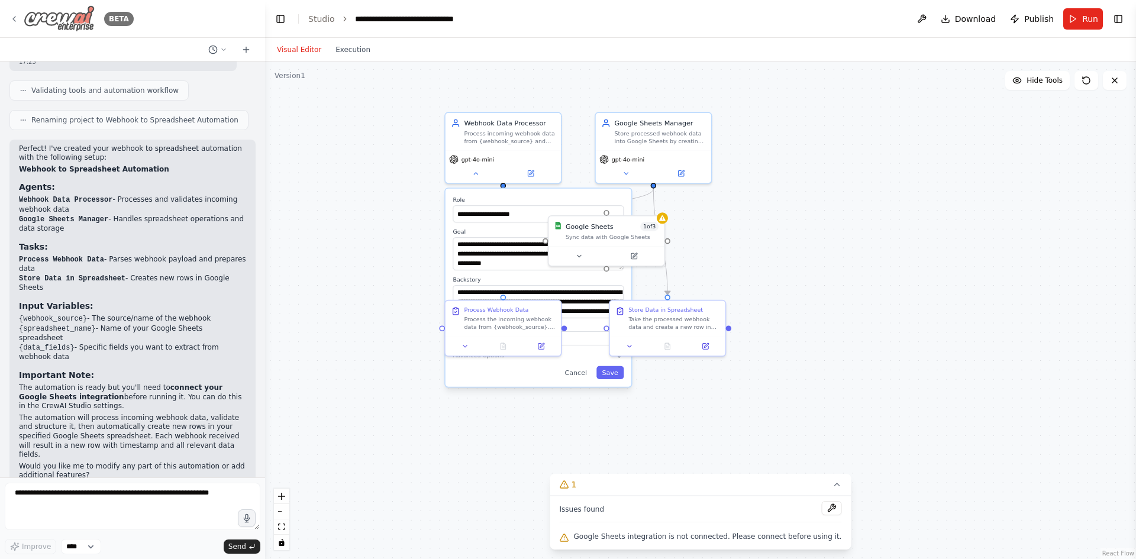
click at [20, 21] on div "BETA" at bounding box center [71, 18] width 124 height 27
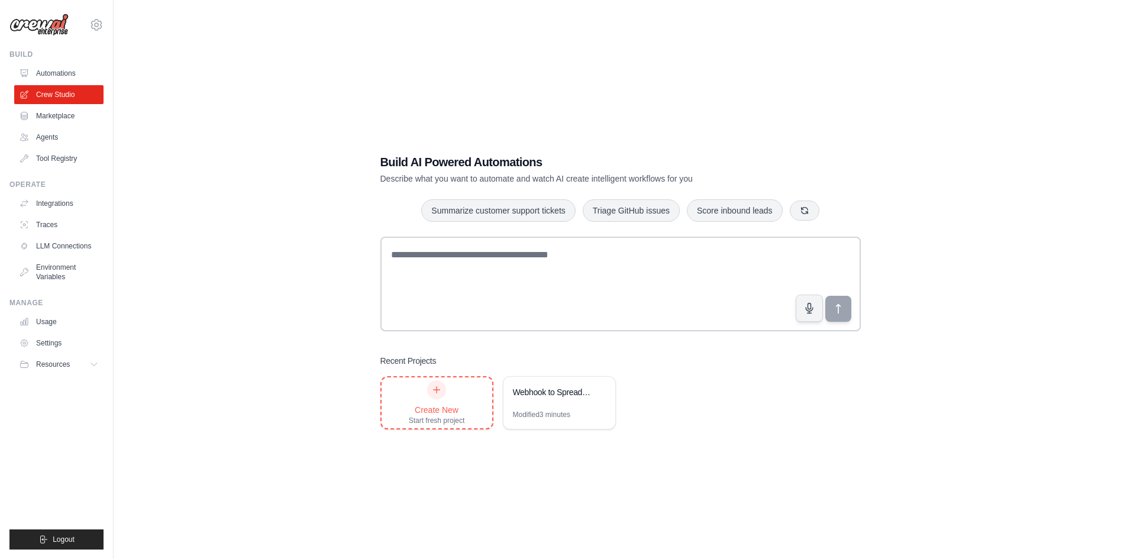
click at [462, 402] on div "Create New Start fresh project" at bounding box center [437, 402] width 56 height 45
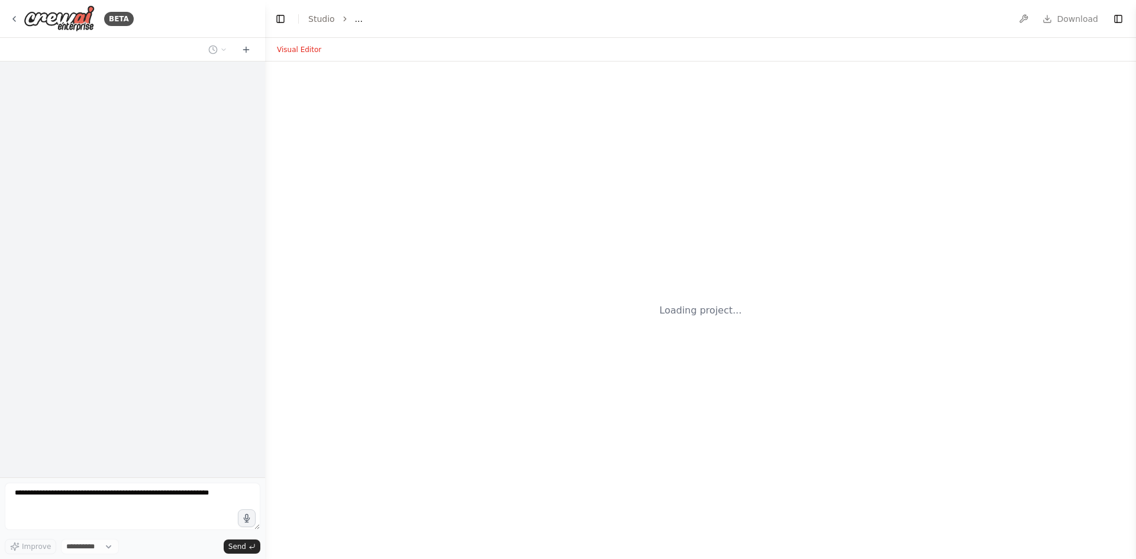
select select "****"
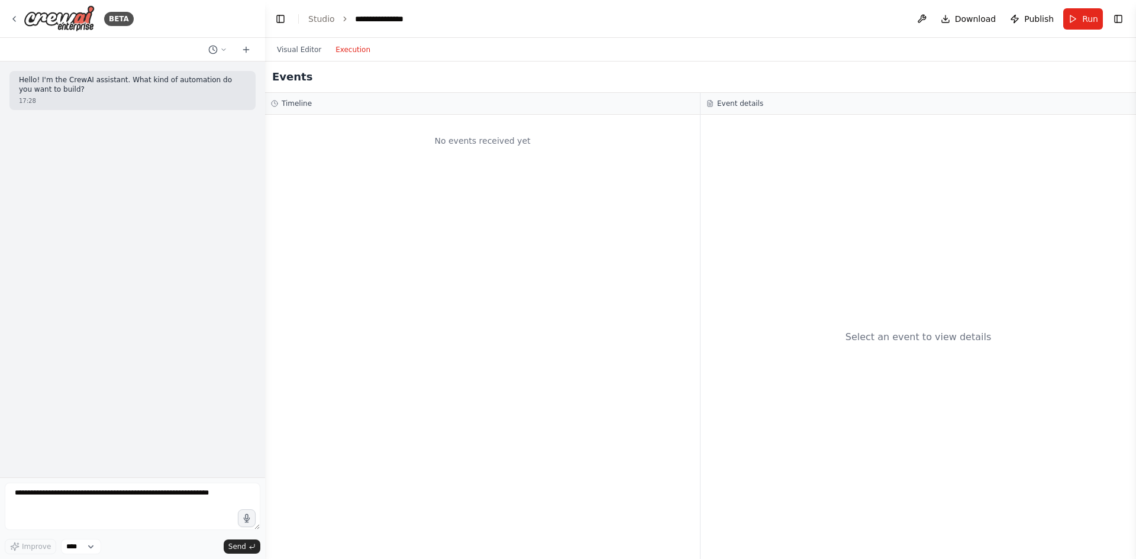
click at [343, 51] on button "Execution" at bounding box center [352, 50] width 49 height 14
click at [289, 56] on button "Visual Editor" at bounding box center [299, 50] width 59 height 14
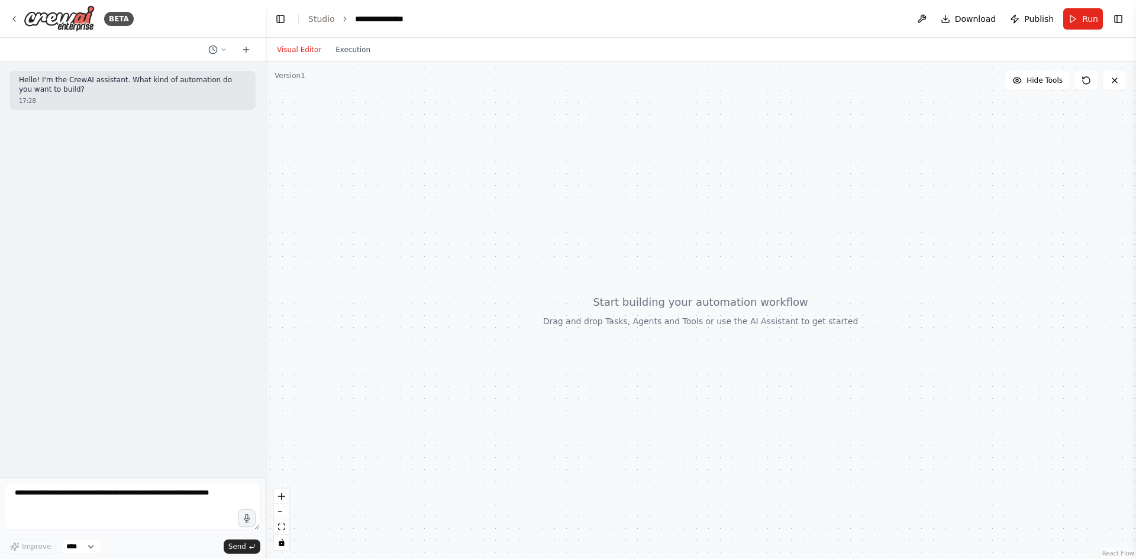
click at [783, 384] on div at bounding box center [700, 311] width 871 height 498
click at [757, 329] on div at bounding box center [700, 311] width 871 height 498
drag, startPoint x: 699, startPoint y: 241, endPoint x: 617, endPoint y: 193, distance: 95.4
drag, startPoint x: 665, startPoint y: 186, endPoint x: 575, endPoint y: 246, distance: 108.0
click at [581, 240] on div at bounding box center [700, 311] width 871 height 498
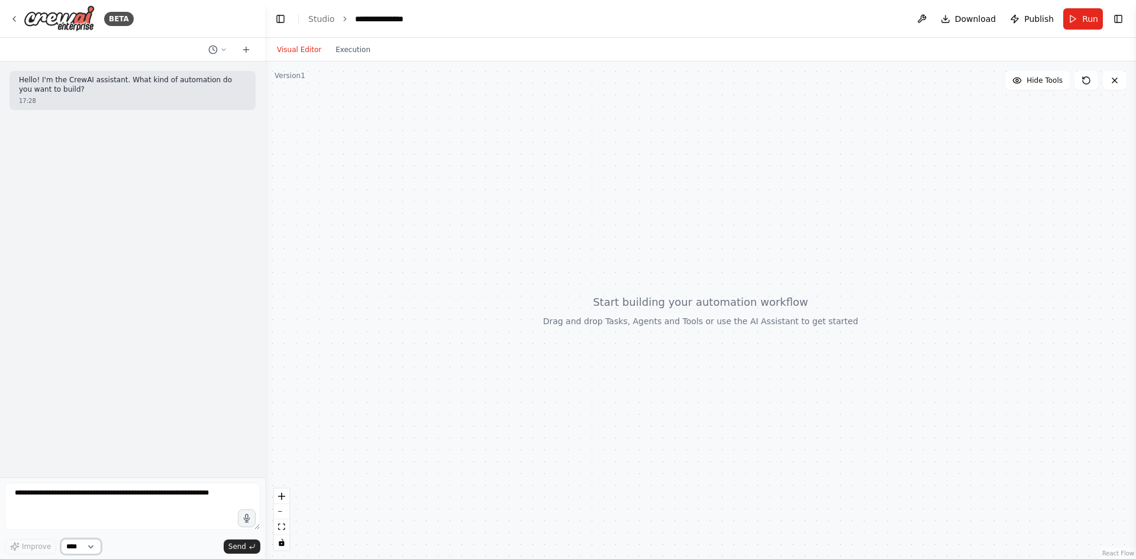
click at [87, 552] on select "****" at bounding box center [81, 546] width 40 height 15
click at [109, 504] on textarea at bounding box center [133, 506] width 256 height 47
click at [325, 14] on link "Studio" at bounding box center [321, 18] width 27 height 9
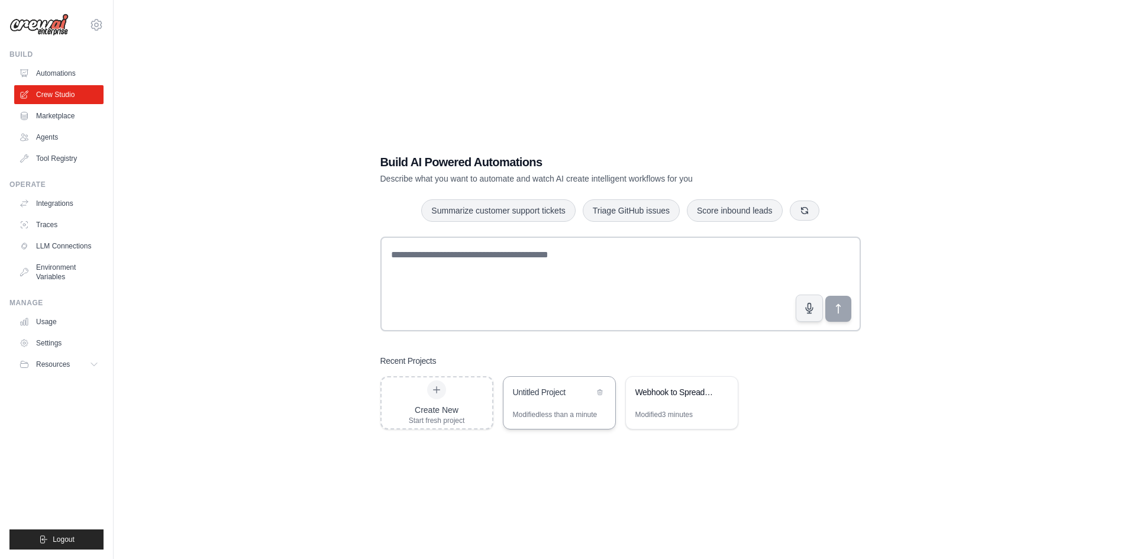
click at [543, 411] on div "Modified less than a minute" at bounding box center [555, 414] width 85 height 9
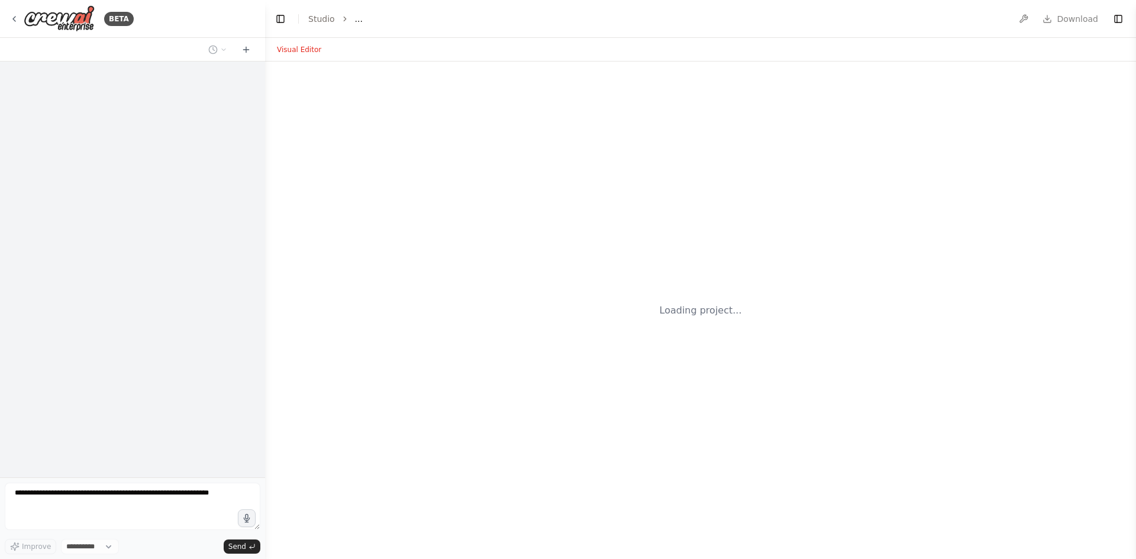
select select "****"
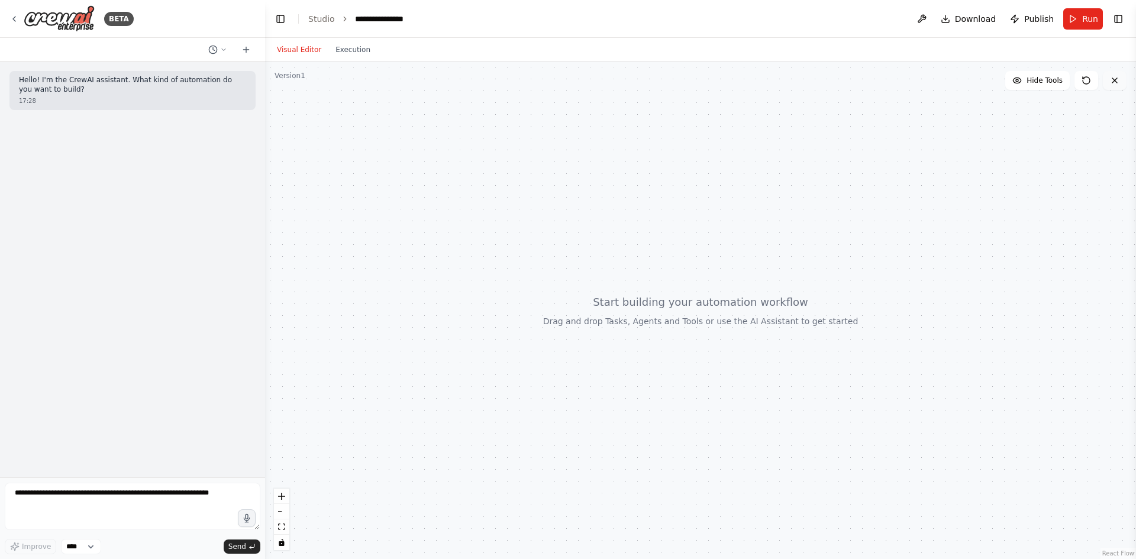
click at [1110, 82] on icon at bounding box center [1114, 80] width 9 height 9
click at [1113, 84] on icon at bounding box center [1114, 80] width 9 height 9
click at [1119, 20] on button "Toggle Right Sidebar" at bounding box center [1118, 19] width 17 height 17
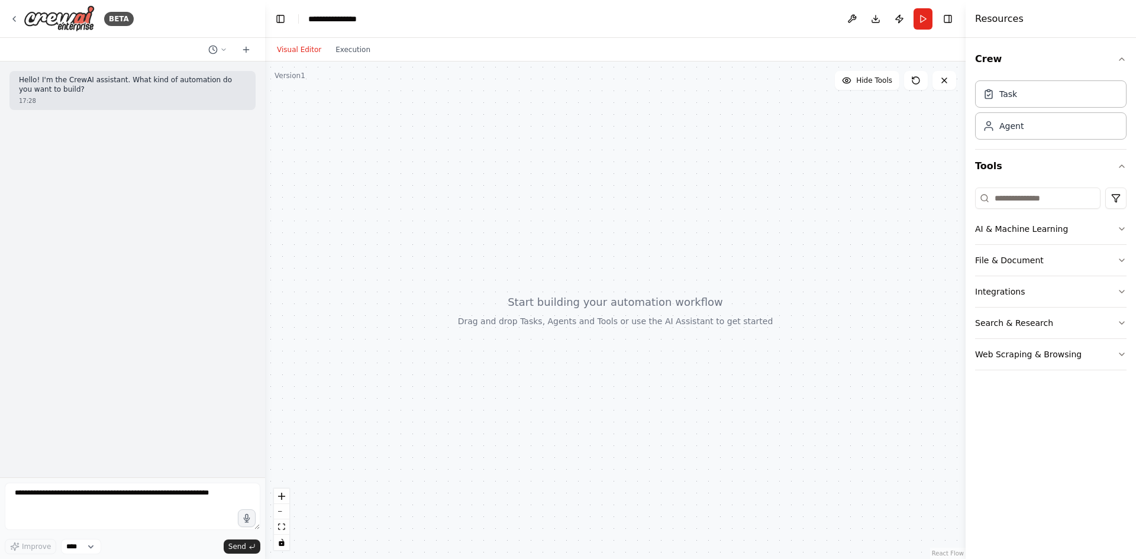
click at [1014, 110] on div "Task Agent" at bounding box center [1050, 108] width 151 height 64
click at [1007, 99] on div "Task" at bounding box center [1050, 93] width 151 height 27
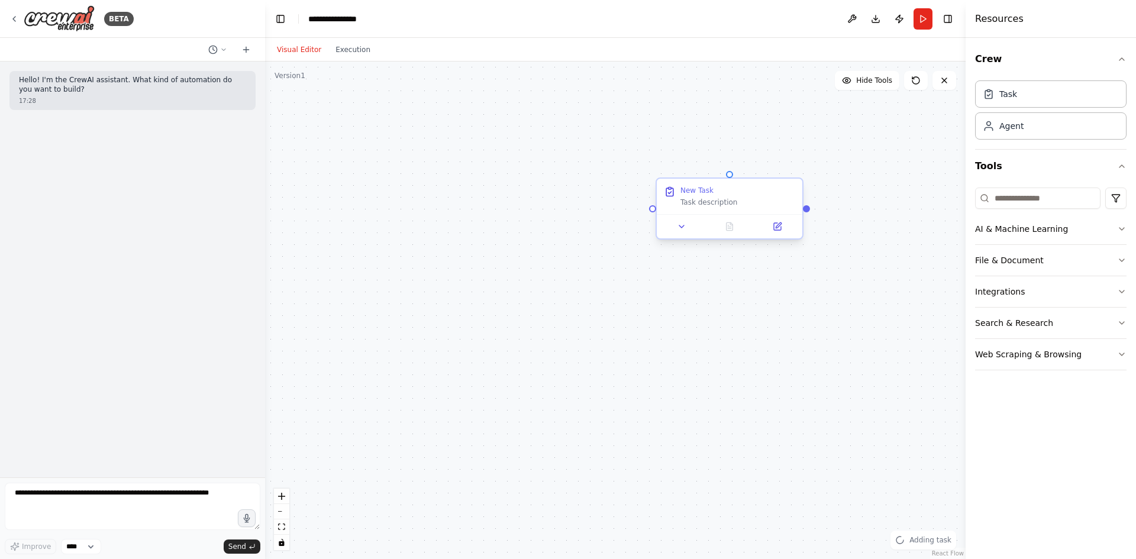
drag, startPoint x: 672, startPoint y: 215, endPoint x: 609, endPoint y: 199, distance: 64.6
click at [656, 199] on div "New Task Task description" at bounding box center [730, 209] width 148 height 62
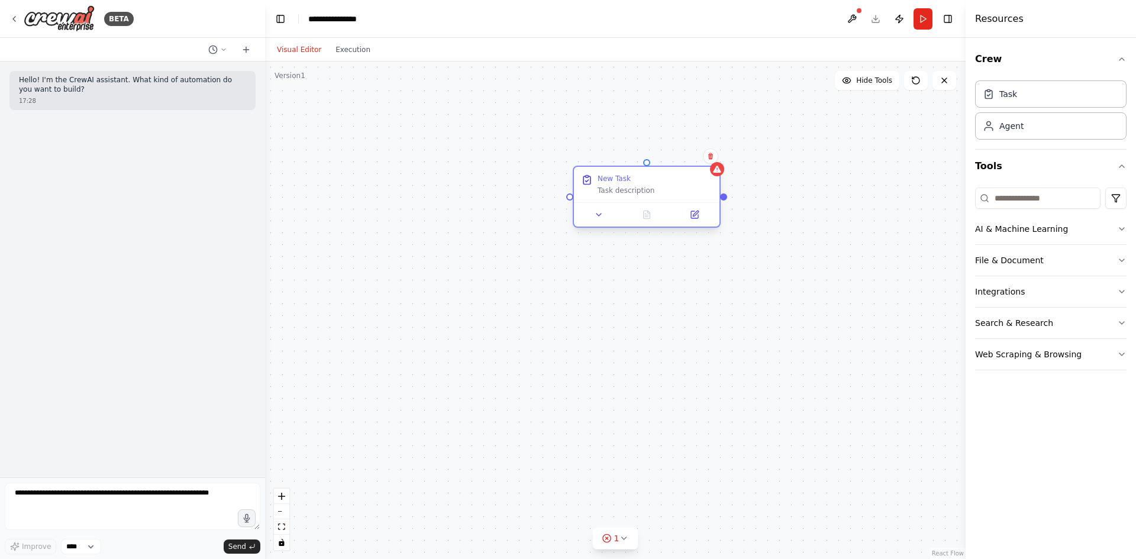
click at [613, 189] on div "Task description" at bounding box center [655, 190] width 115 height 9
click at [660, 180] on div "New Task" at bounding box center [655, 178] width 115 height 9
click at [667, 316] on div "New Task Task description" at bounding box center [615, 311] width 701 height 498
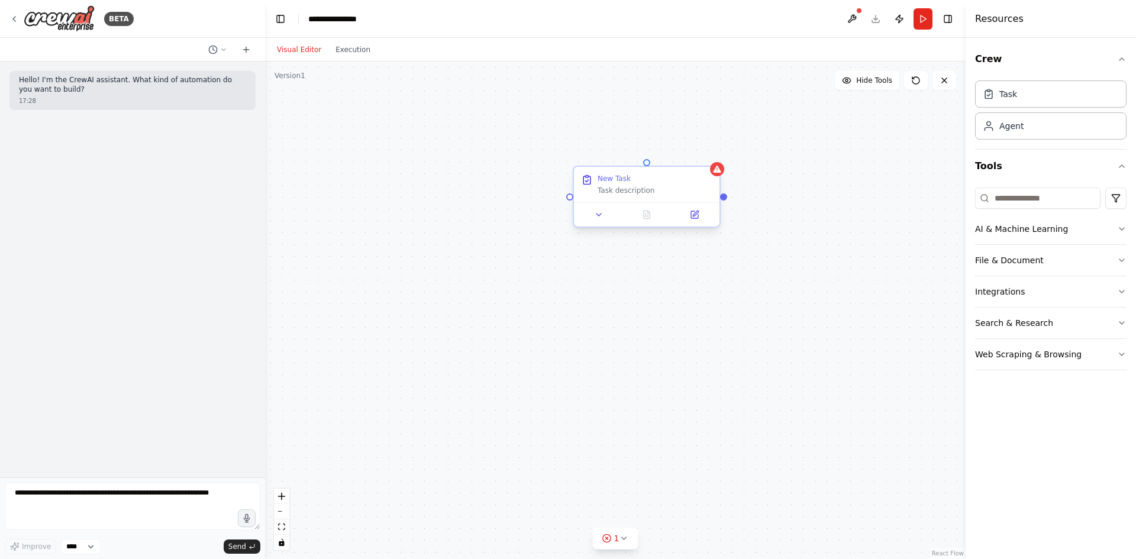
click at [671, 202] on div at bounding box center [647, 214] width 146 height 24
click at [607, 549] on button "1" at bounding box center [616, 539] width 46 height 22
click at [683, 507] on div at bounding box center [686, 503] width 7 height 7
click at [671, 508] on button at bounding box center [679, 508] width 20 height 14
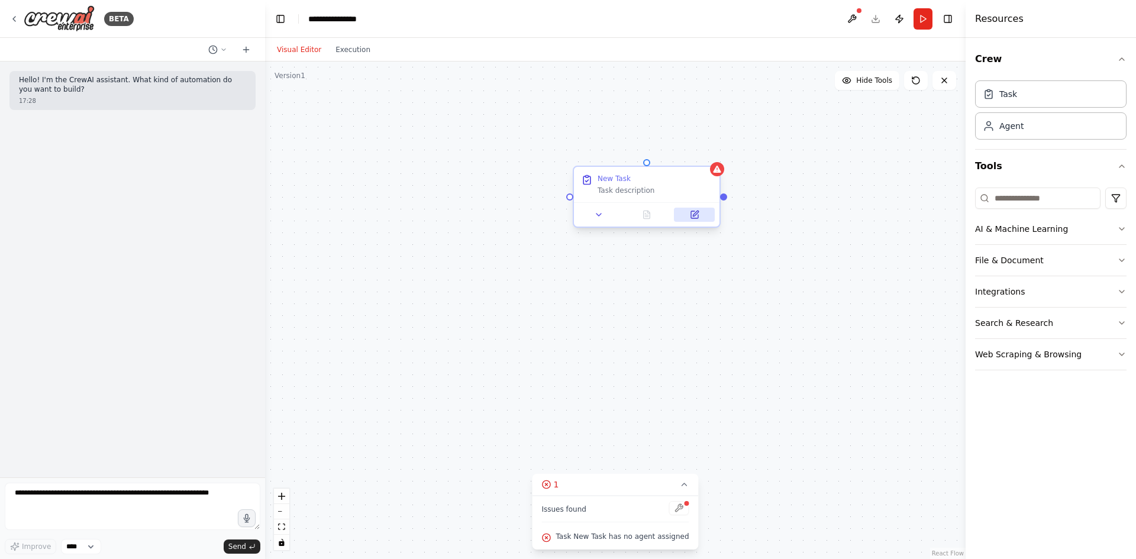
click at [677, 215] on button at bounding box center [694, 215] width 41 height 14
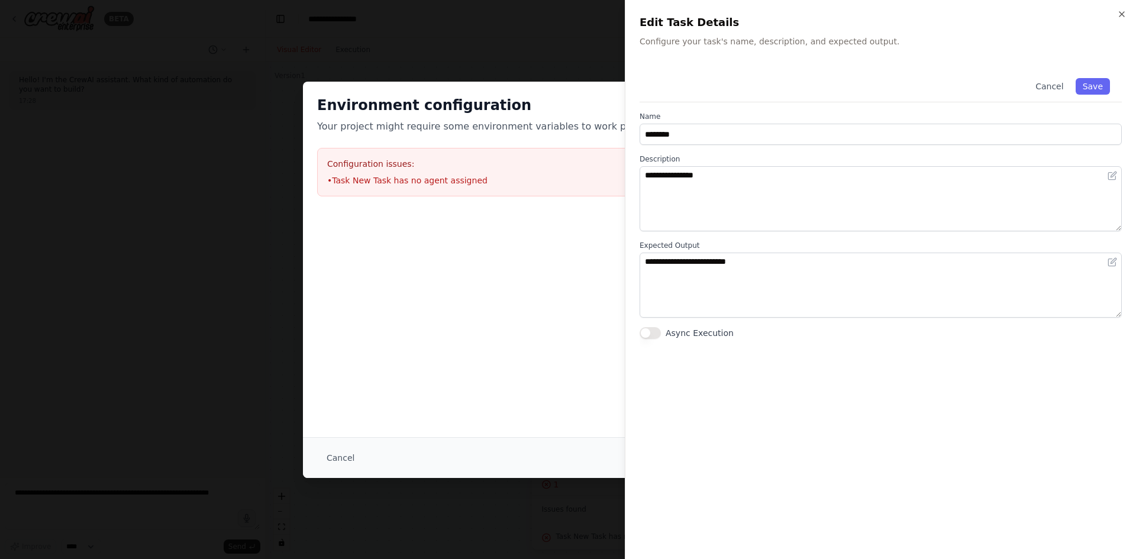
click at [343, 182] on div at bounding box center [568, 279] width 1136 height 559
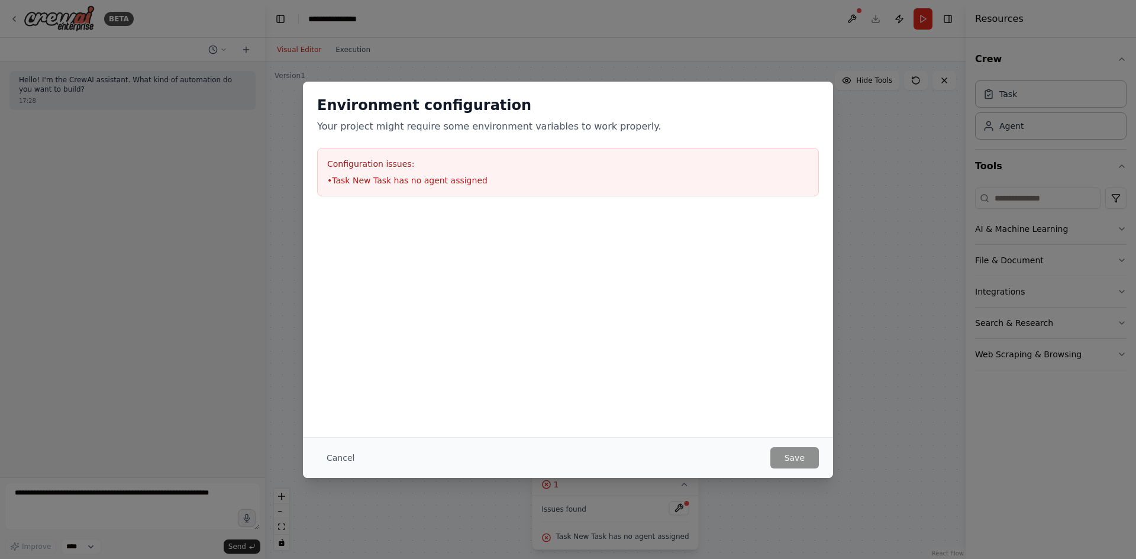
click at [825, 126] on div "Environment configuration Your project might require some environment variables…" at bounding box center [568, 146] width 530 height 129
click at [865, 106] on div "Environment configuration Your project might require some environment variables…" at bounding box center [568, 279] width 1136 height 559
click at [824, 457] on div "Cancel Save" at bounding box center [568, 457] width 530 height 41
drag, startPoint x: 357, startPoint y: 476, endPoint x: 347, endPoint y: 460, distance: 18.1
click at [347, 460] on div "Cancel Save" at bounding box center [568, 457] width 530 height 41
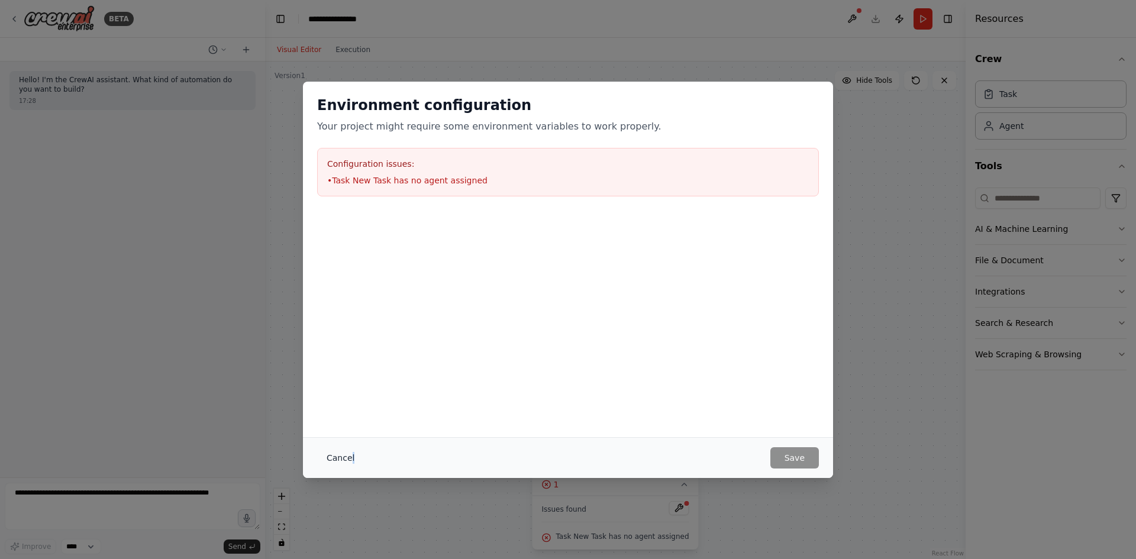
click at [346, 457] on button "Cancel" at bounding box center [340, 457] width 47 height 21
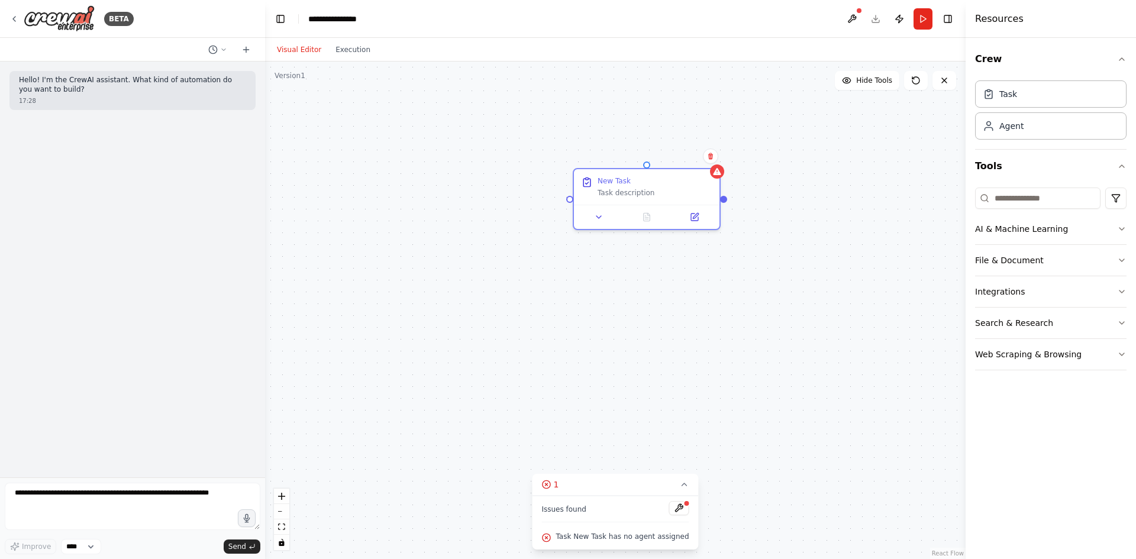
click at [719, 165] on div "Confirm" at bounding box center [711, 156] width 20 height 20
click at [712, 157] on icon at bounding box center [710, 156] width 5 height 7
click at [689, 156] on button "Confirm" at bounding box center [677, 156] width 42 height 14
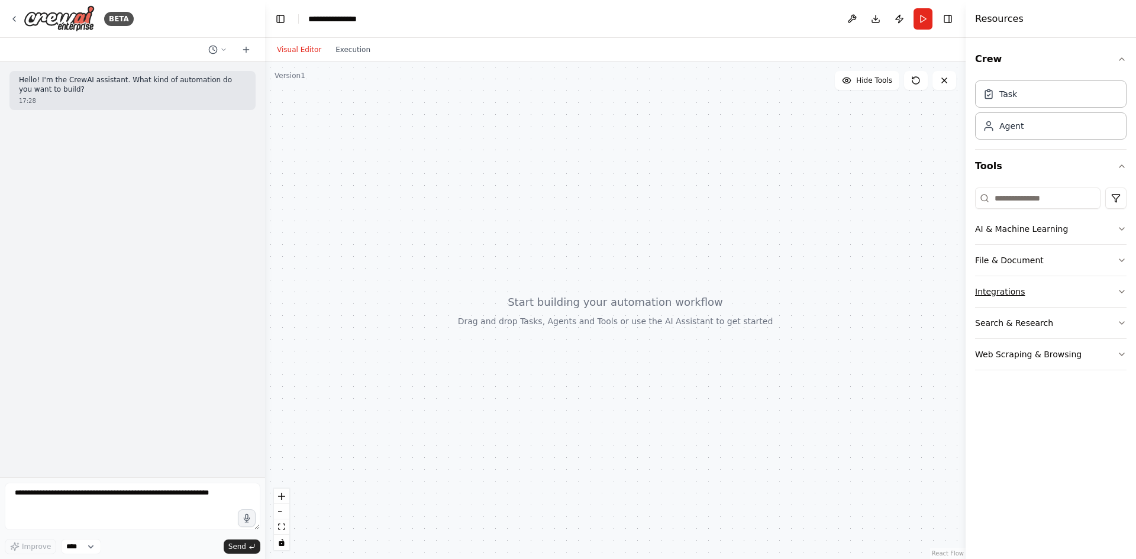
click at [1074, 292] on button "Integrations" at bounding box center [1050, 291] width 151 height 31
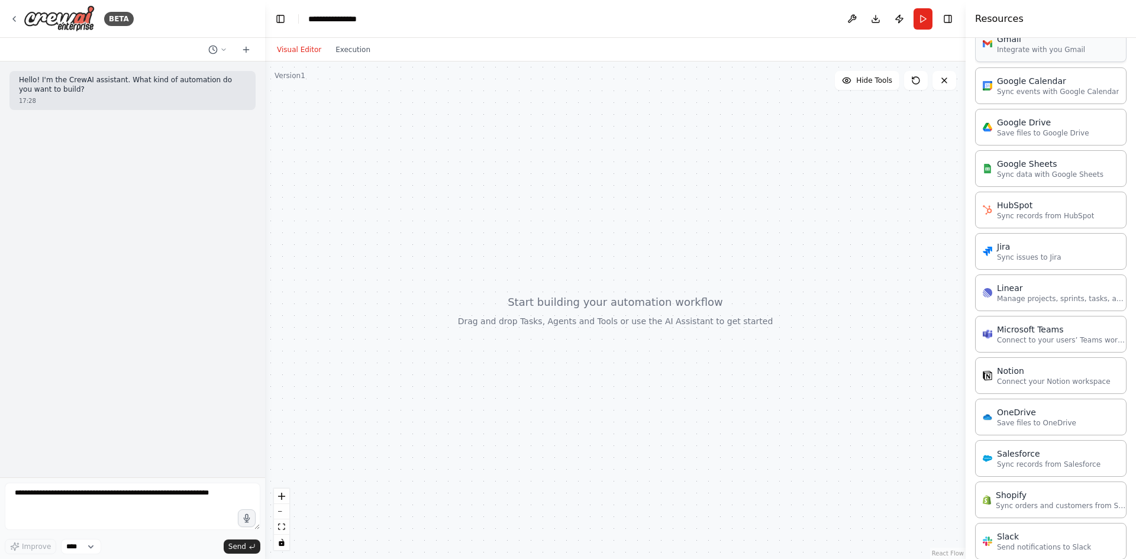
scroll to position [668, 0]
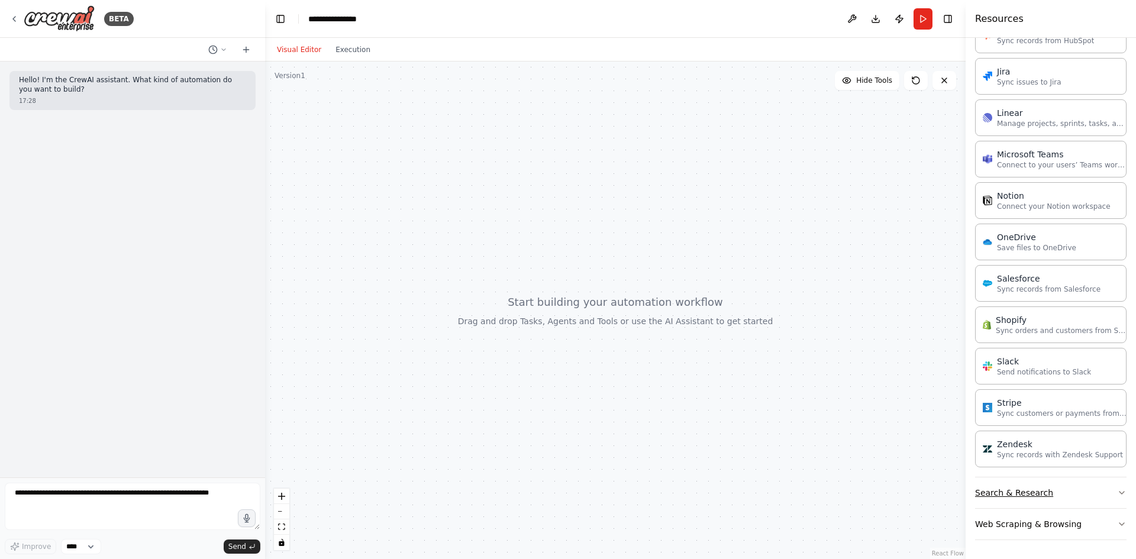
click at [1063, 503] on button "Search & Research" at bounding box center [1050, 493] width 151 height 31
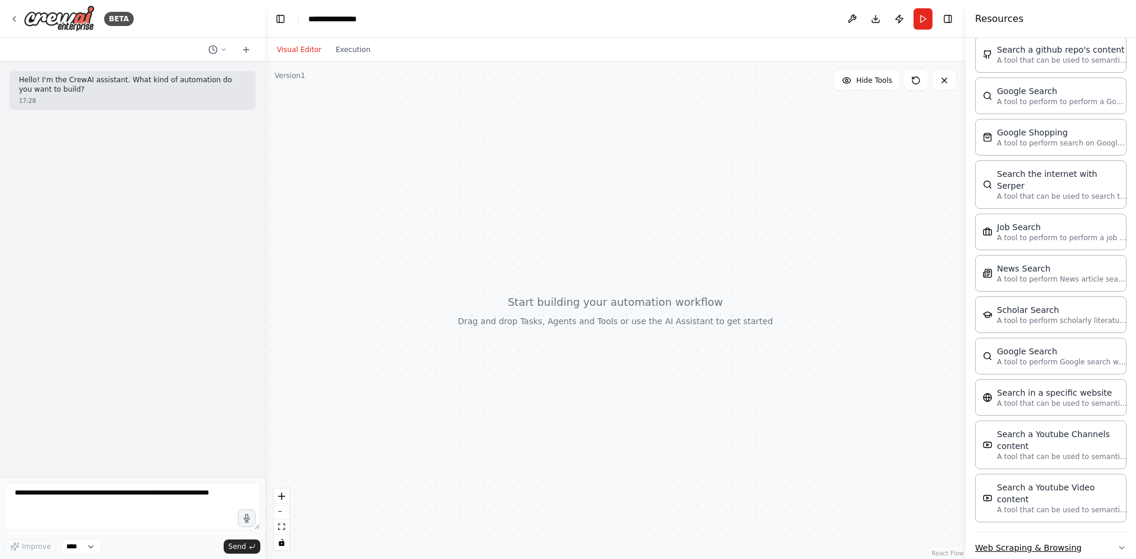
click at [1061, 533] on button "Web Scraping & Browsing" at bounding box center [1050, 548] width 151 height 31
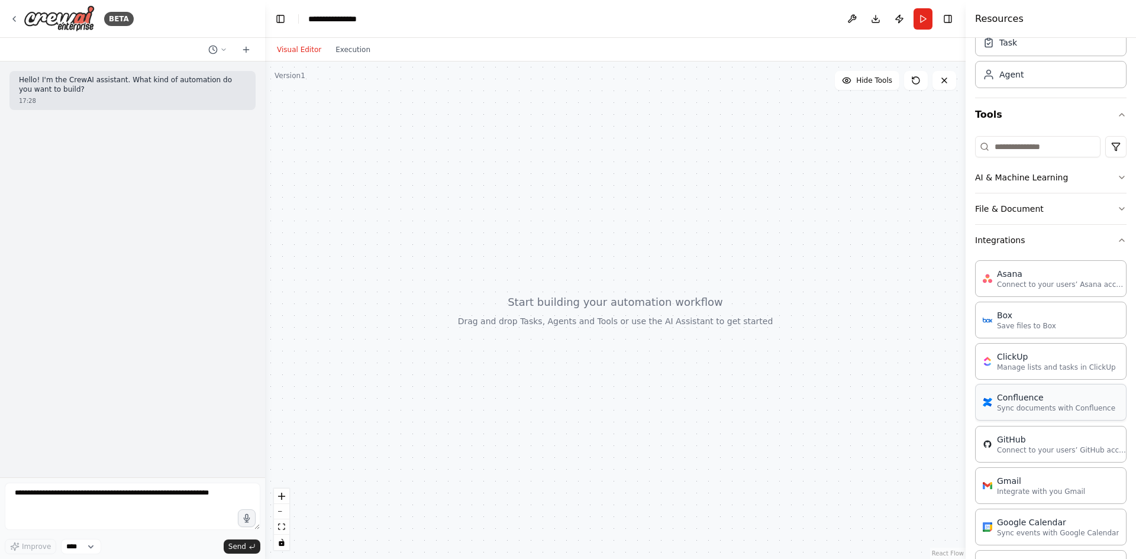
scroll to position [0, 0]
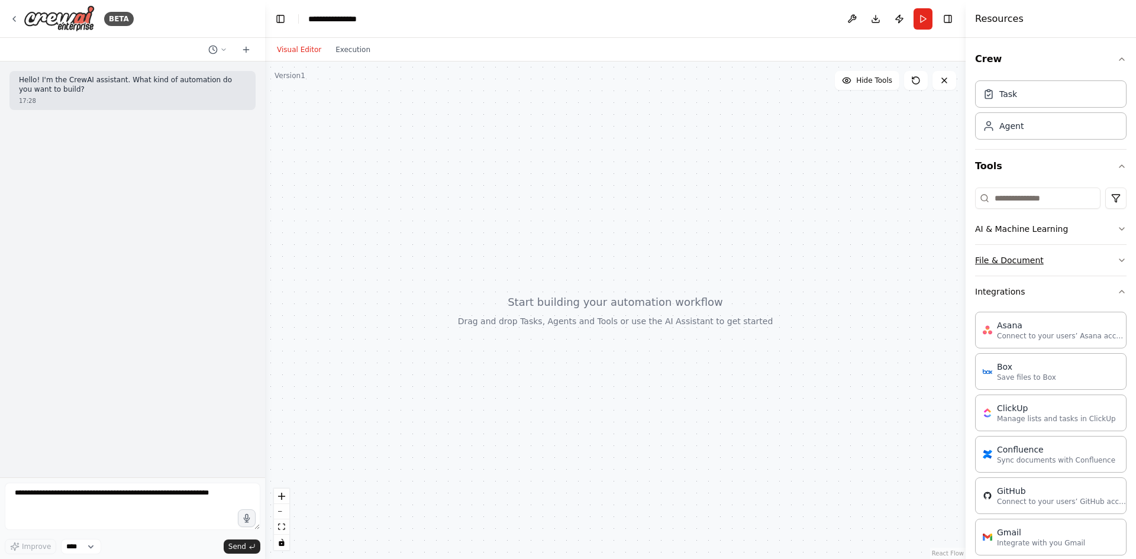
click at [1060, 251] on button "File & Document" at bounding box center [1050, 260] width 151 height 31
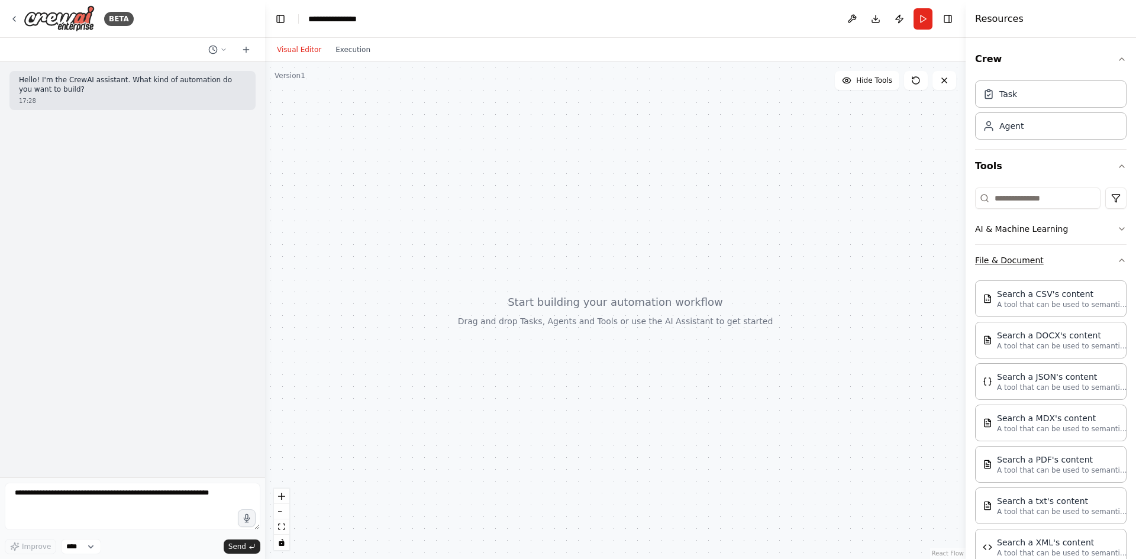
click at [1060, 251] on button "File & Document" at bounding box center [1050, 260] width 151 height 31
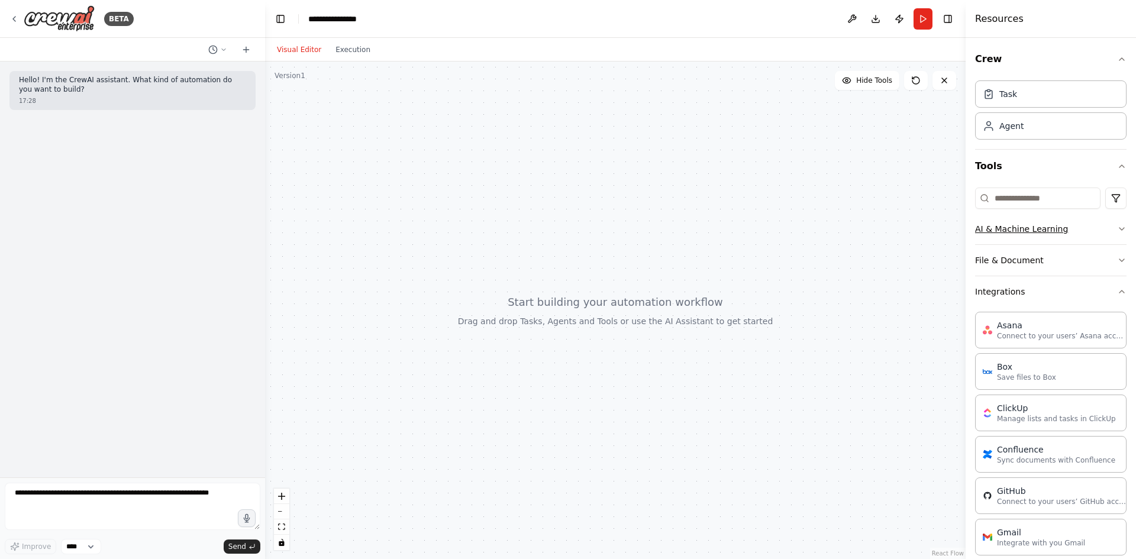
click at [1055, 233] on button "AI & Machine Learning" at bounding box center [1050, 229] width 151 height 31
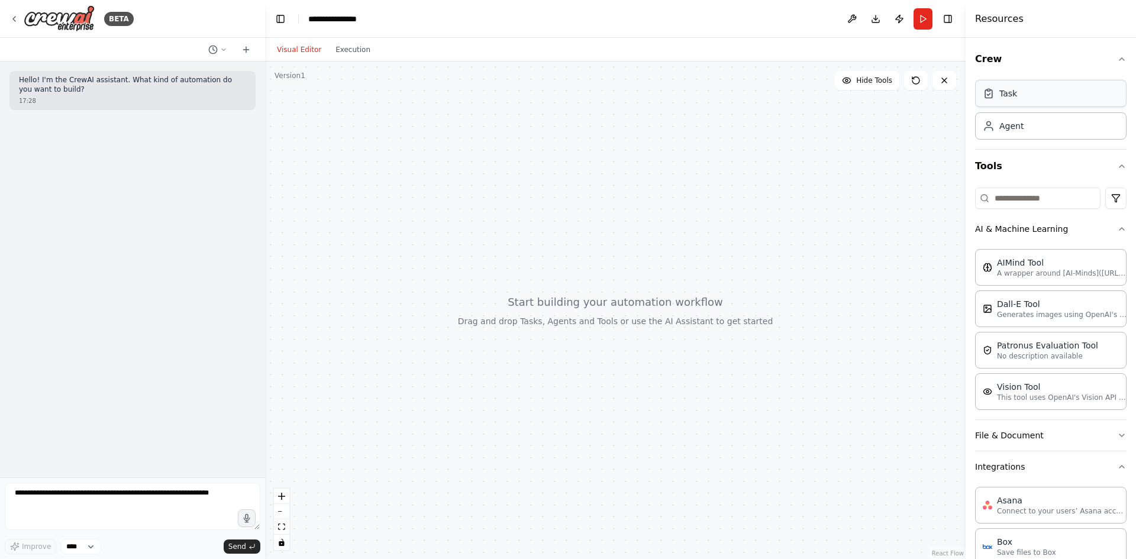
click at [1030, 105] on div "Task" at bounding box center [1050, 93] width 151 height 27
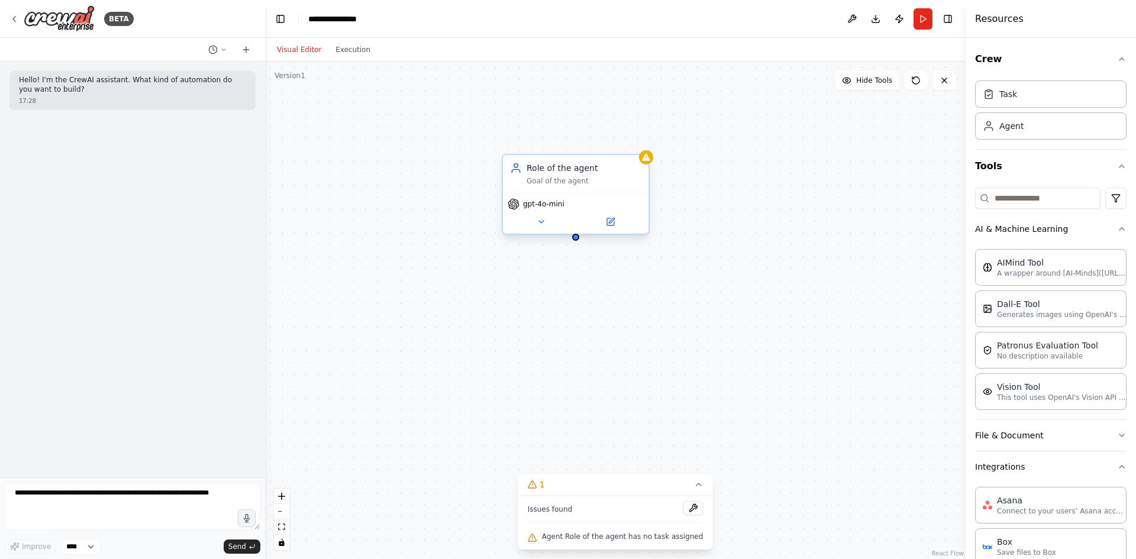
click at [575, 163] on div "Role of the agent" at bounding box center [584, 168] width 115 height 12
click at [576, 241] on div "Role of the agent Goal of the agent gpt-4o-mini" at bounding box center [615, 311] width 701 height 498
click at [542, 227] on button at bounding box center [541, 222] width 67 height 14
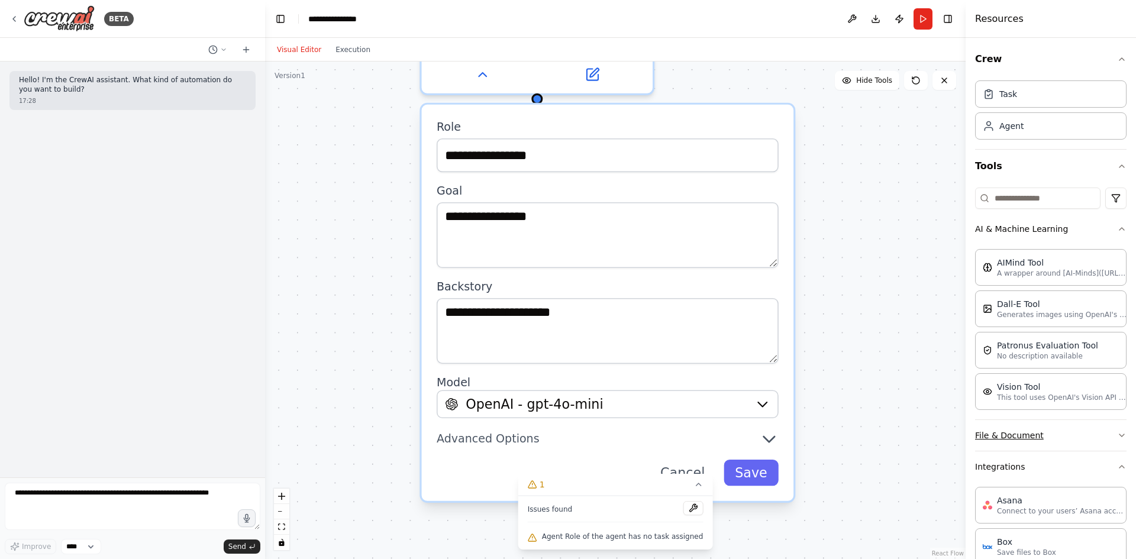
scroll to position [395, 0]
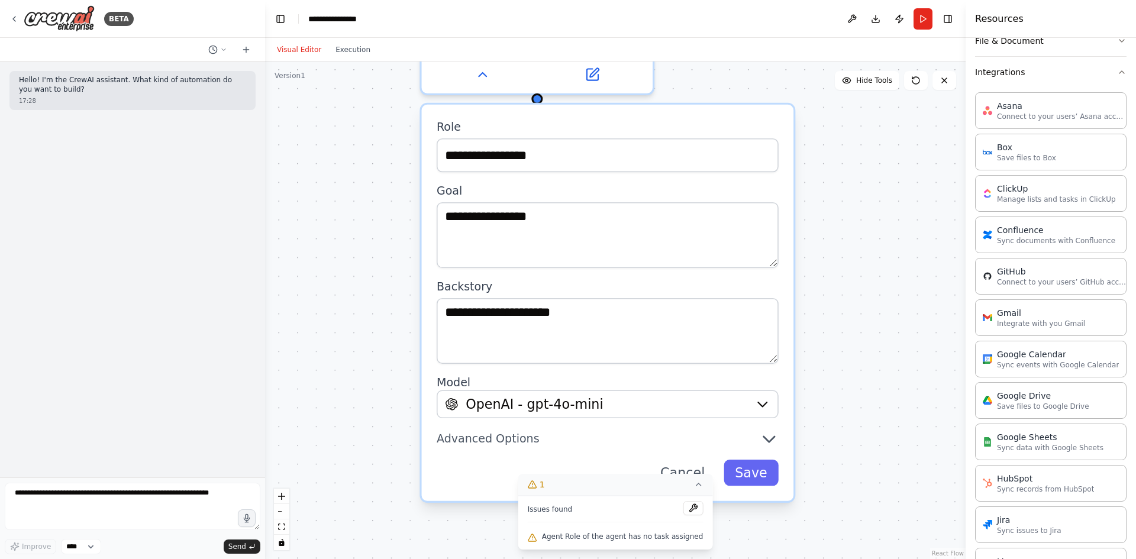
click at [693, 482] on icon at bounding box center [697, 484] width 9 height 9
click at [515, 443] on span "Advanced Options" at bounding box center [488, 438] width 103 height 15
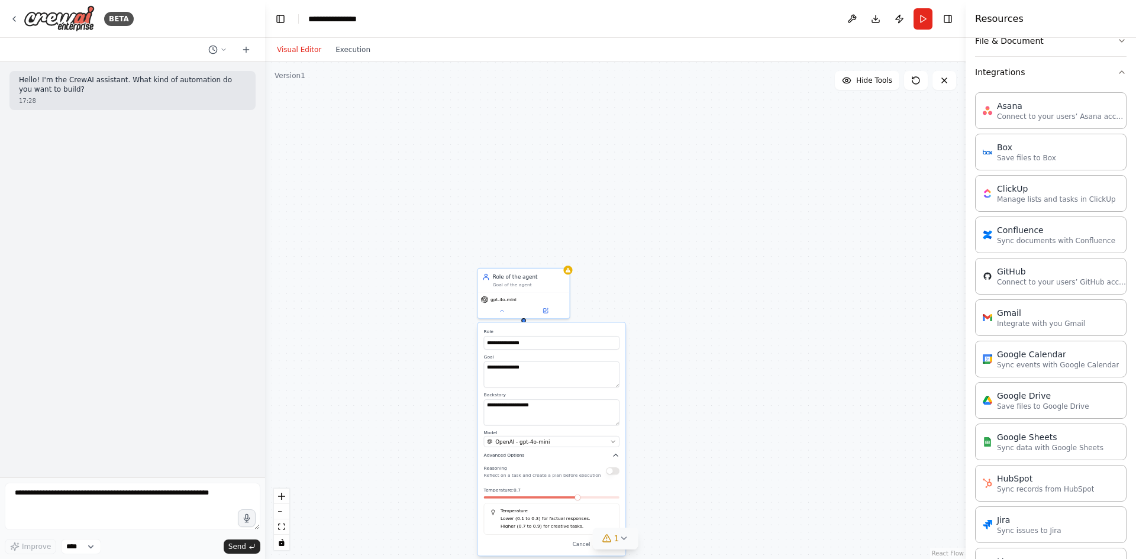
click at [505, 456] on span "Advanced Options" at bounding box center [504, 456] width 41 height 6
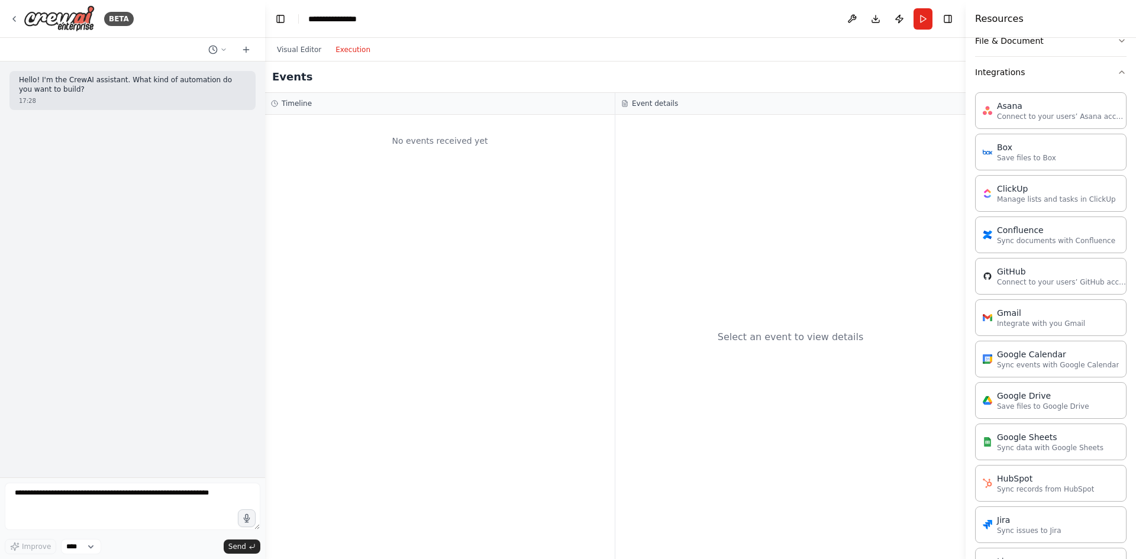
click at [353, 54] on button "Execution" at bounding box center [352, 50] width 49 height 14
click at [284, 53] on button "Visual Editor" at bounding box center [299, 50] width 59 height 14
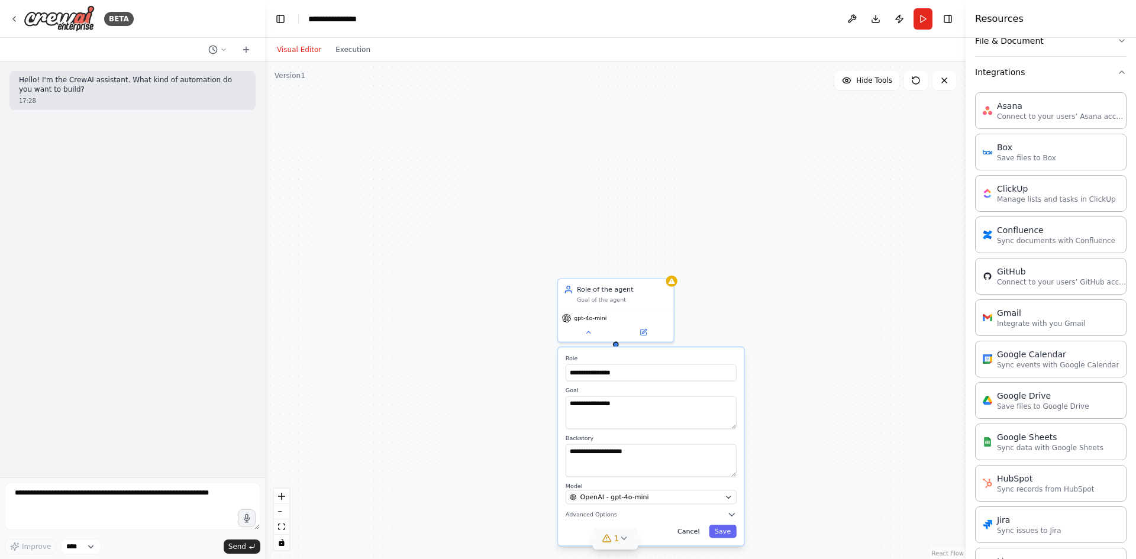
click at [705, 525] on button "Cancel" at bounding box center [689, 531] width 34 height 13
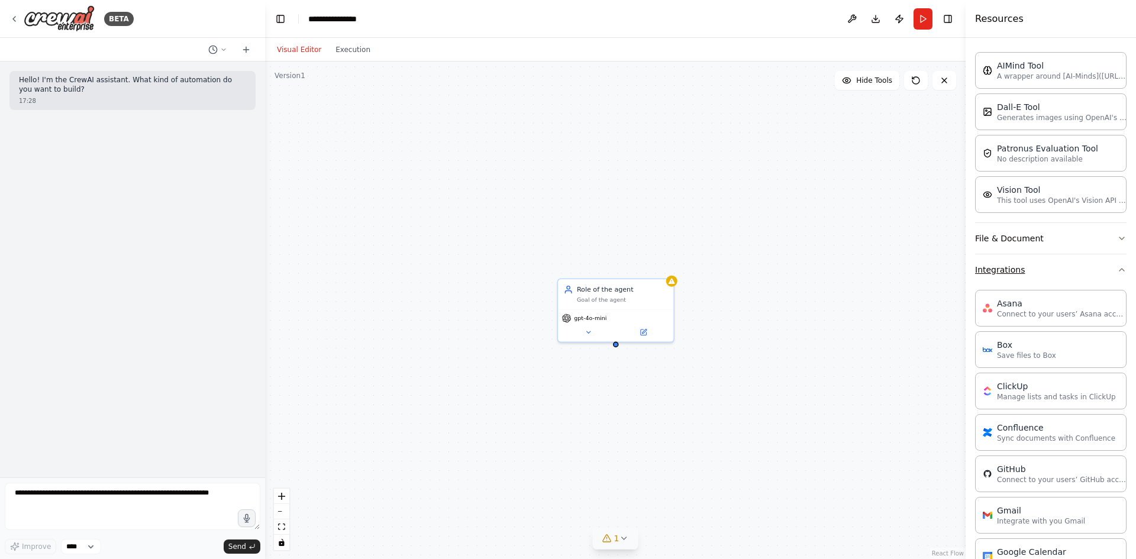
click at [1036, 275] on button "Integrations" at bounding box center [1050, 269] width 151 height 31
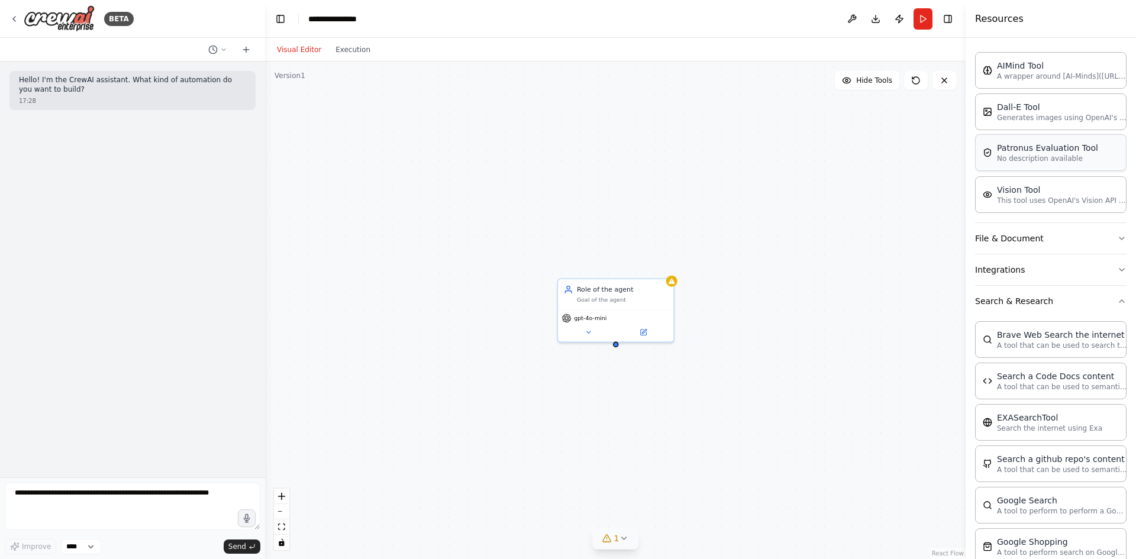
scroll to position [0, 0]
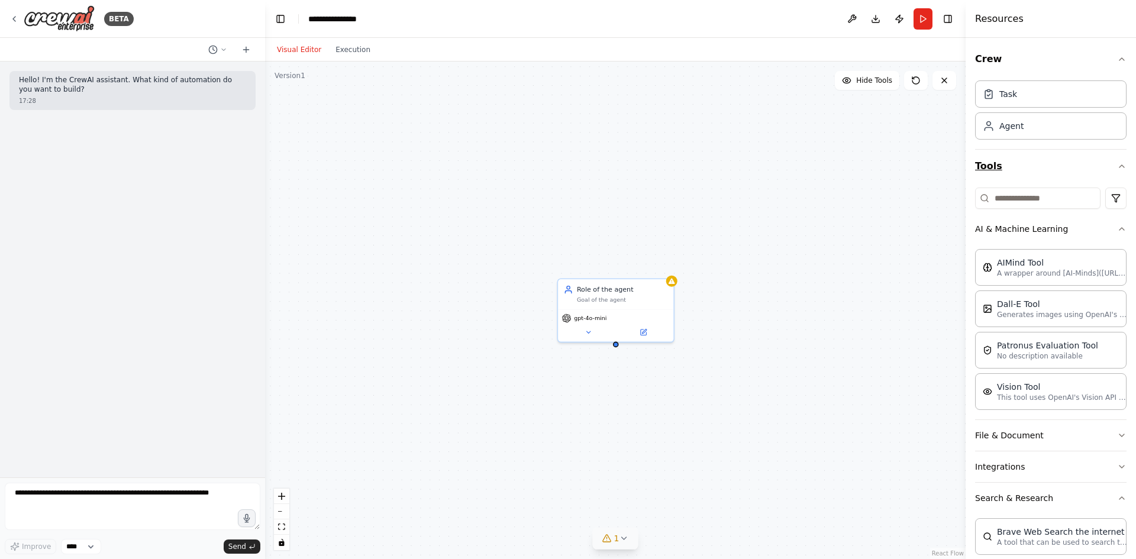
click at [1066, 150] on button "Tools" at bounding box center [1050, 166] width 151 height 33
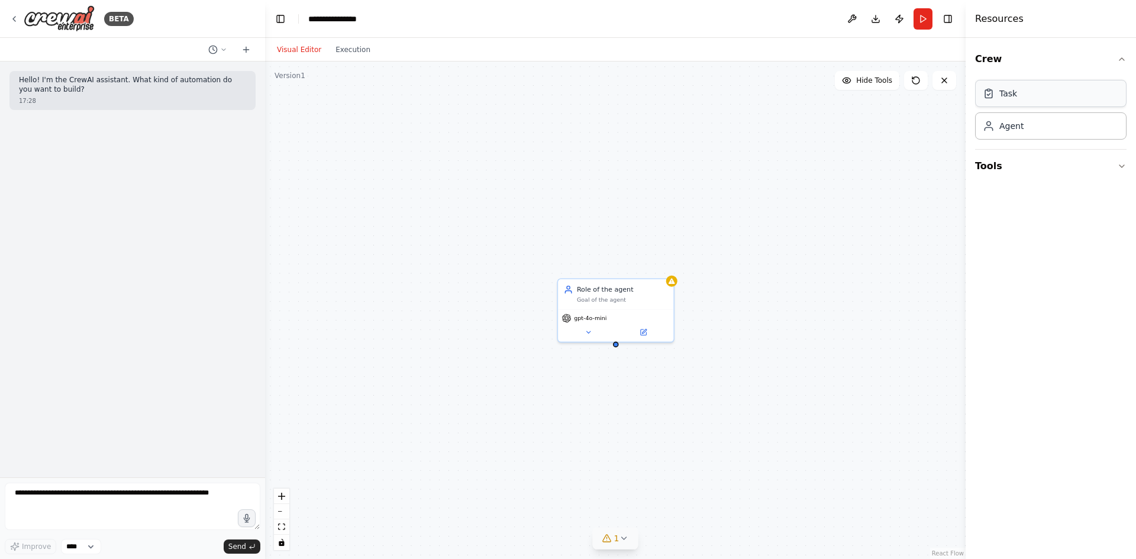
click at [1062, 107] on div "Task Agent" at bounding box center [1050, 108] width 151 height 64
click at [639, 185] on div at bounding box center [662, 193] width 115 height 20
click at [643, 178] on div "Task description" at bounding box center [669, 174] width 91 height 8
click at [707, 199] on button at bounding box center [701, 193] width 33 height 11
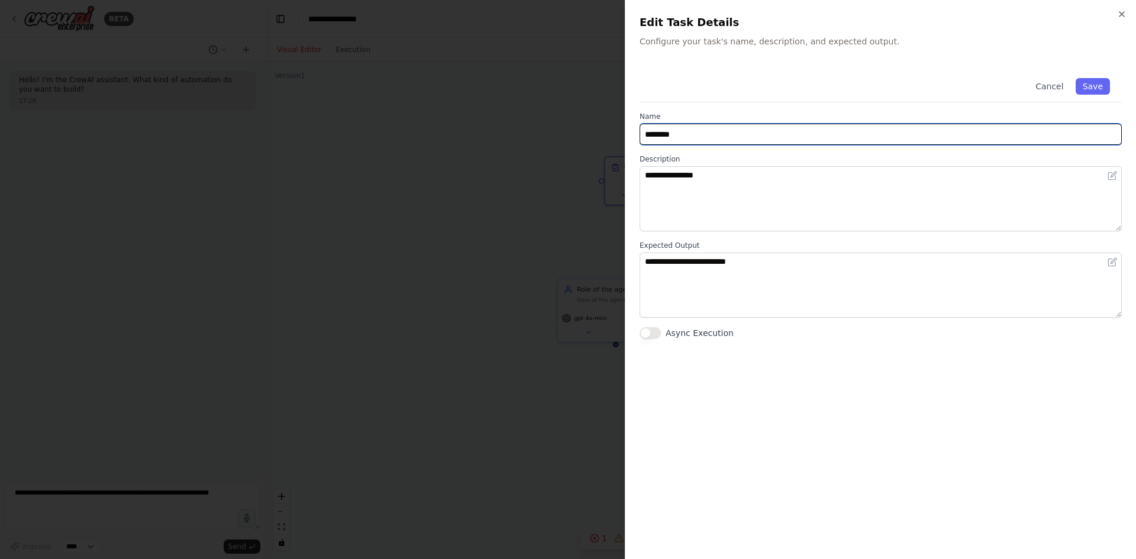
click at [714, 135] on input "********" at bounding box center [881, 134] width 482 height 21
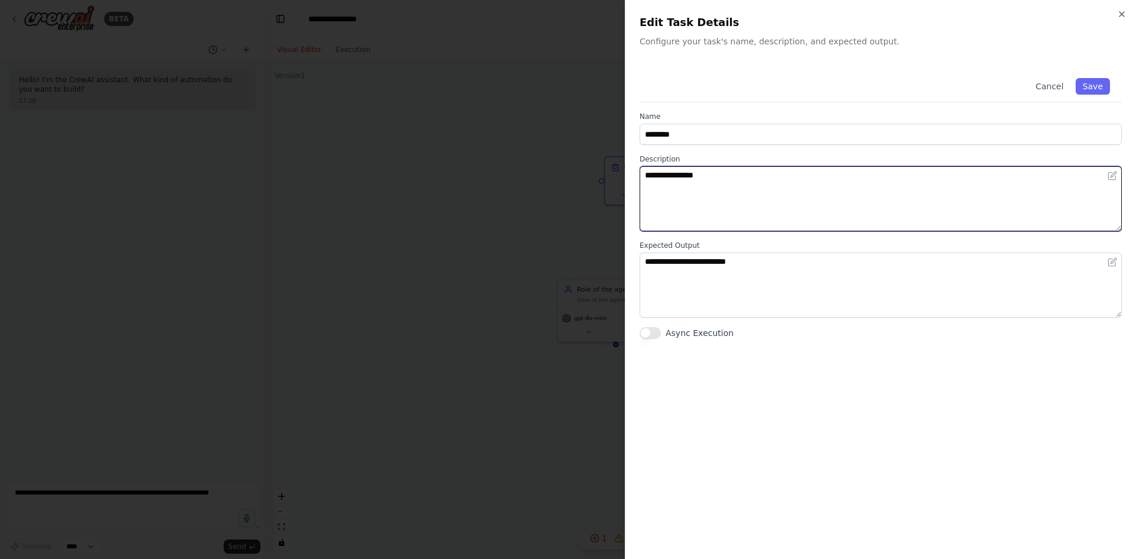
click at [721, 189] on textarea "**********" at bounding box center [881, 198] width 482 height 65
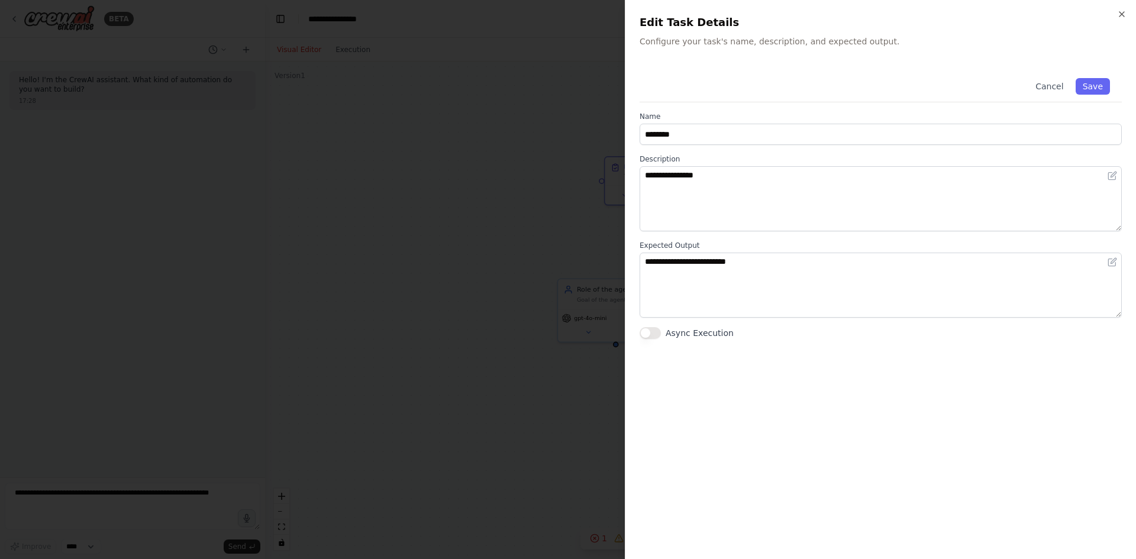
click at [656, 331] on button "Async Execution" at bounding box center [650, 333] width 21 height 12
click at [1124, 9] on icon "button" at bounding box center [1121, 13] width 9 height 9
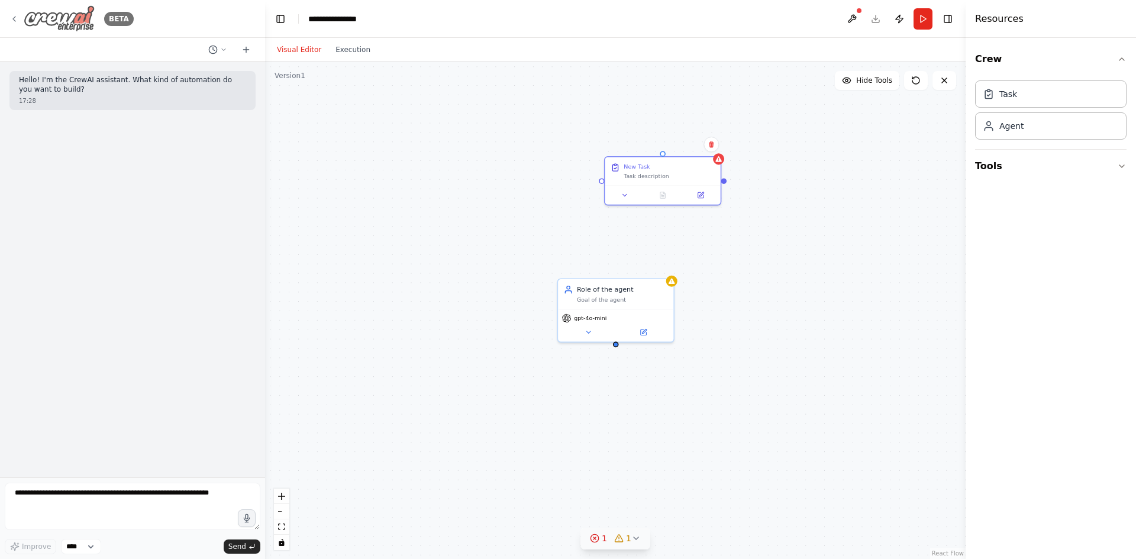
click at [40, 24] on img at bounding box center [59, 18] width 71 height 27
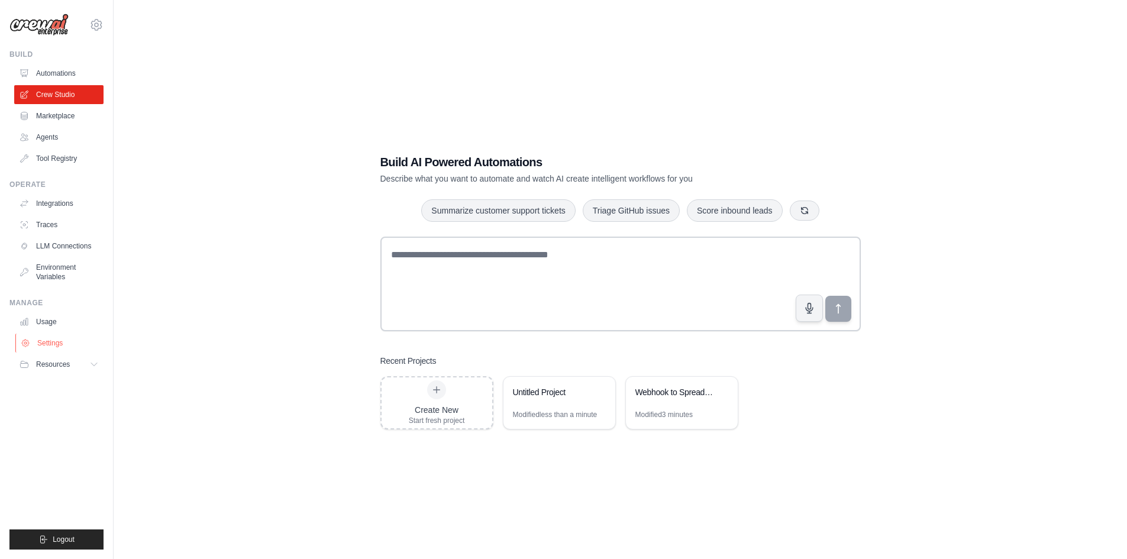
click at [64, 344] on link "Settings" at bounding box center [59, 343] width 89 height 19
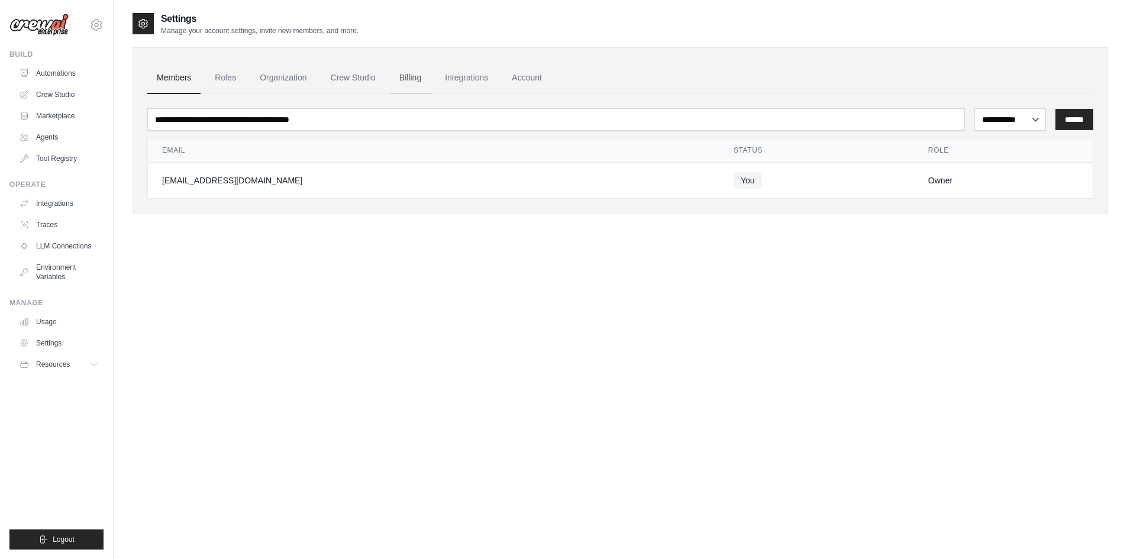
click at [407, 79] on link "Billing" at bounding box center [410, 78] width 41 height 32
click at [474, 76] on link "Integrations" at bounding box center [467, 78] width 62 height 32
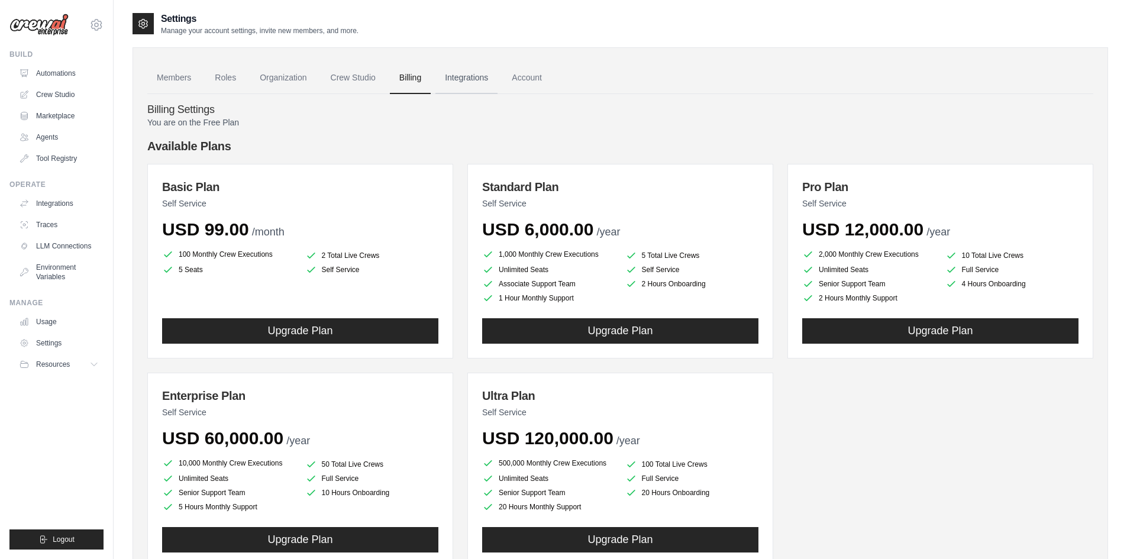
click at [486, 70] on link "Integrations" at bounding box center [467, 78] width 62 height 32
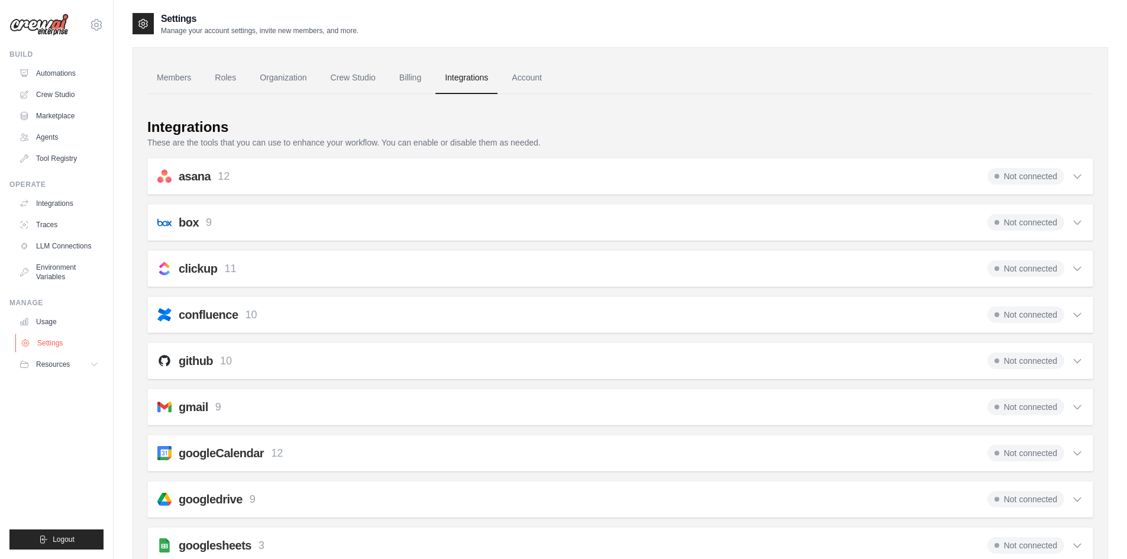
click at [48, 343] on link "Settings" at bounding box center [59, 343] width 89 height 19
